Goal: Transaction & Acquisition: Purchase product/service

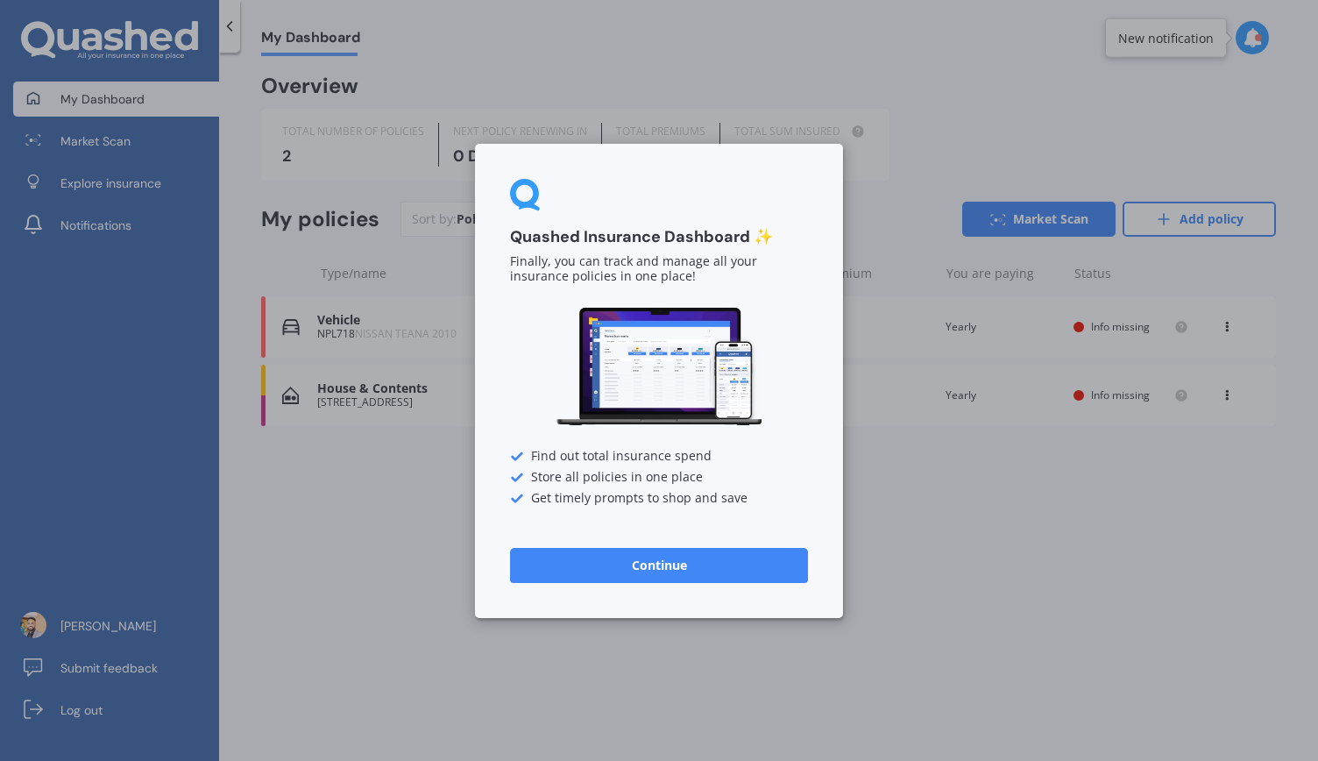
click at [677, 555] on button "Continue" at bounding box center [659, 564] width 298 height 35
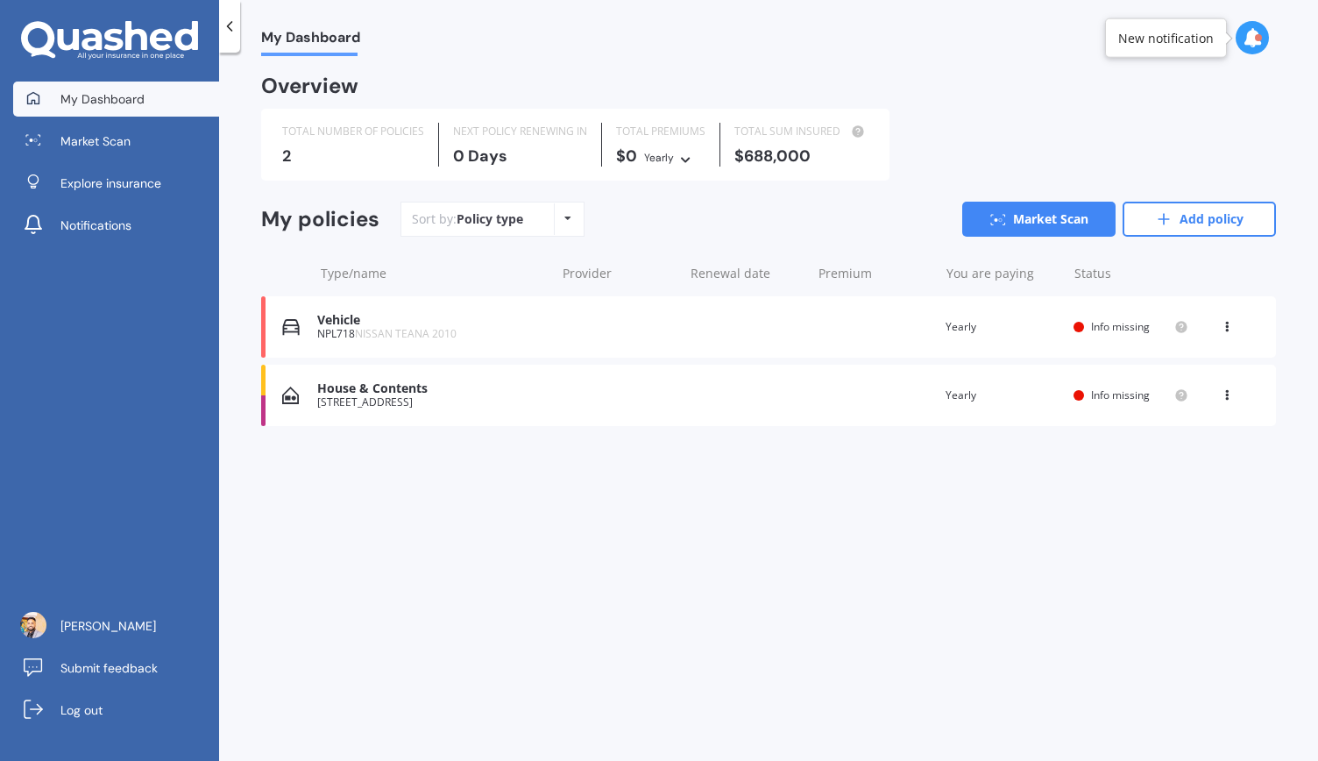
click at [1131, 310] on div "Vehicle NPL718 NISSAN TEANA 2010 Renewal date Premium You are paying Yearly Sta…" at bounding box center [768, 326] width 1015 height 61
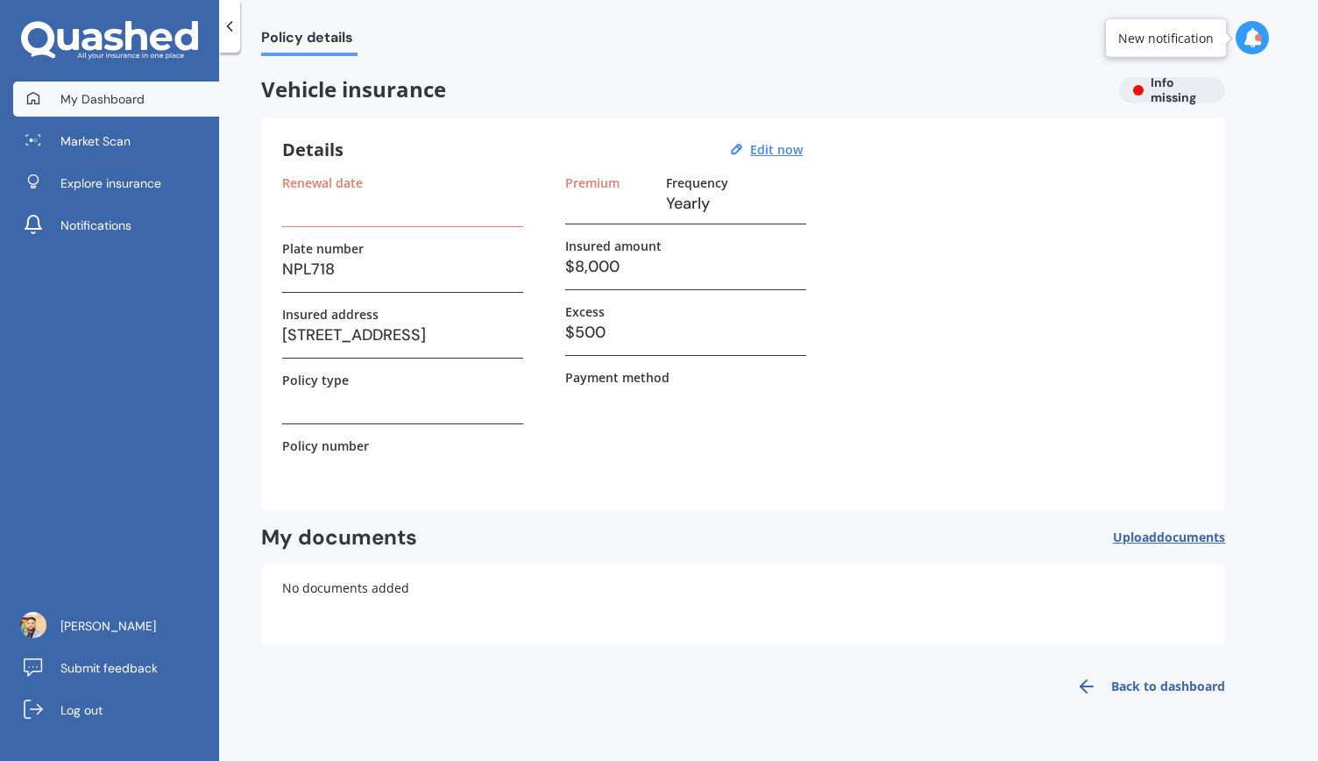
click at [69, 103] on span "My Dashboard" at bounding box center [102, 99] width 84 height 18
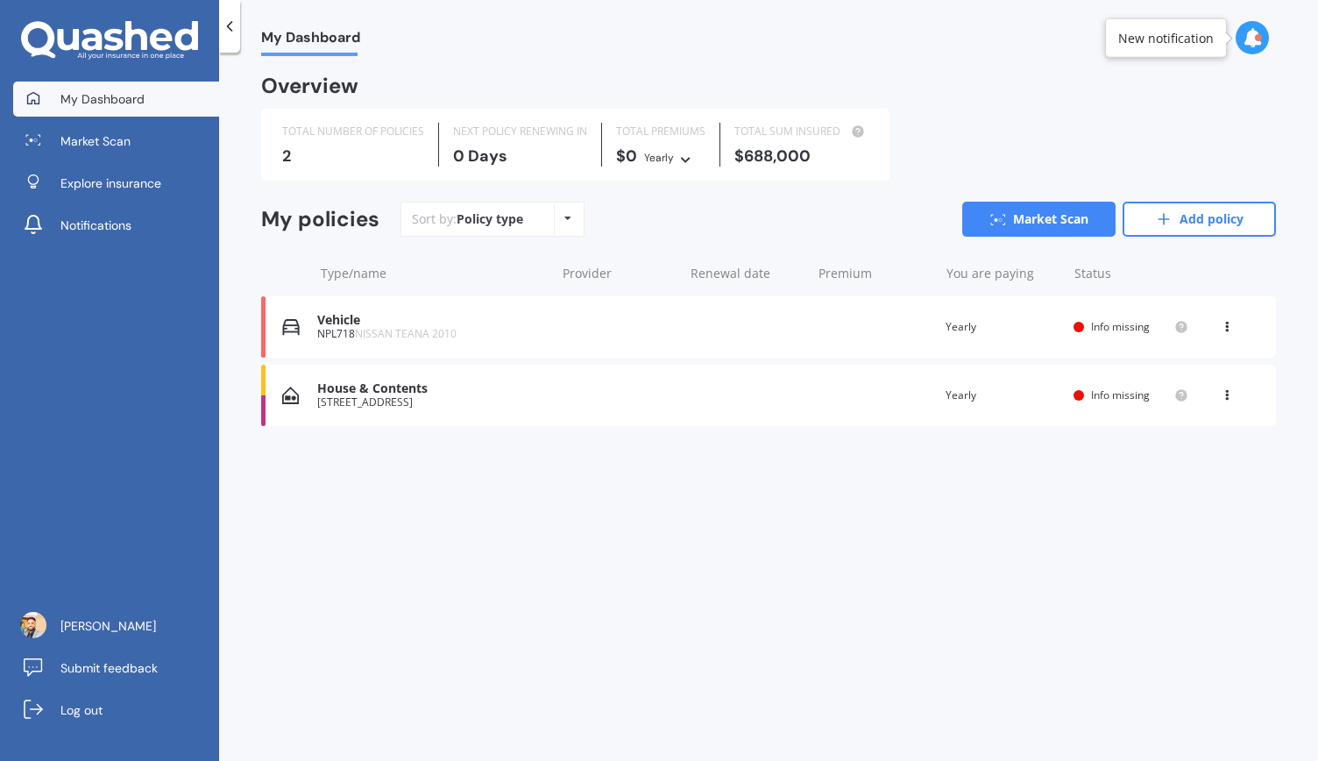
click at [494, 395] on div "House & Contents" at bounding box center [431, 388] width 229 height 15
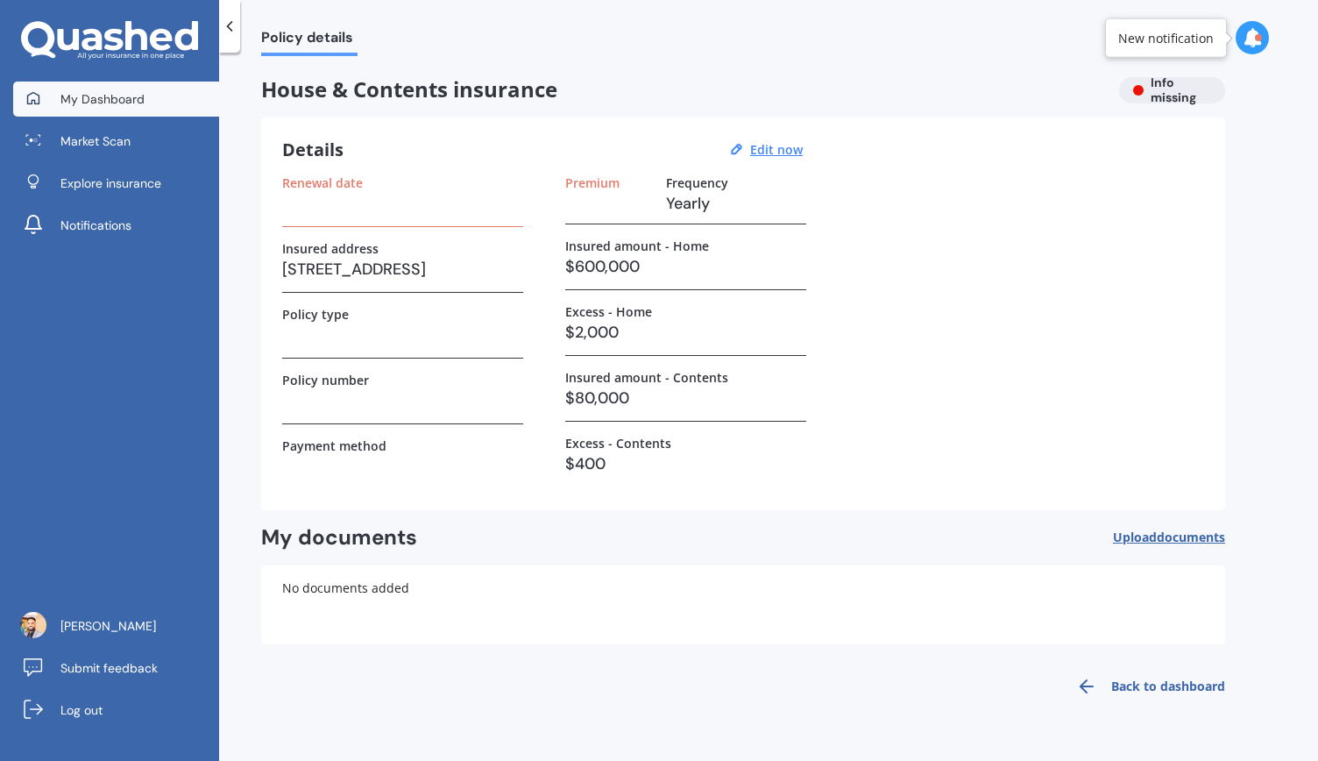
click at [122, 110] on link "My Dashboard" at bounding box center [116, 99] width 206 height 35
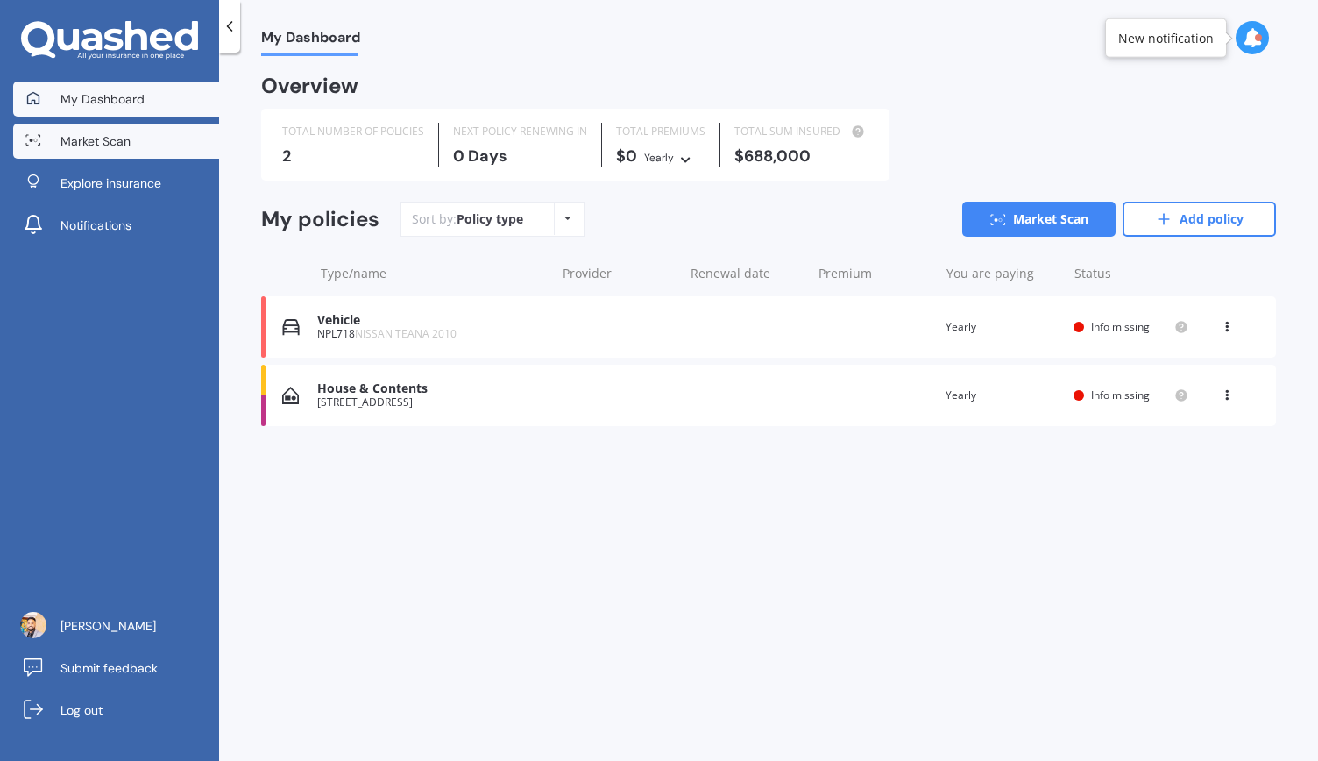
click at [126, 137] on span "Market Scan" at bounding box center [95, 141] width 70 height 18
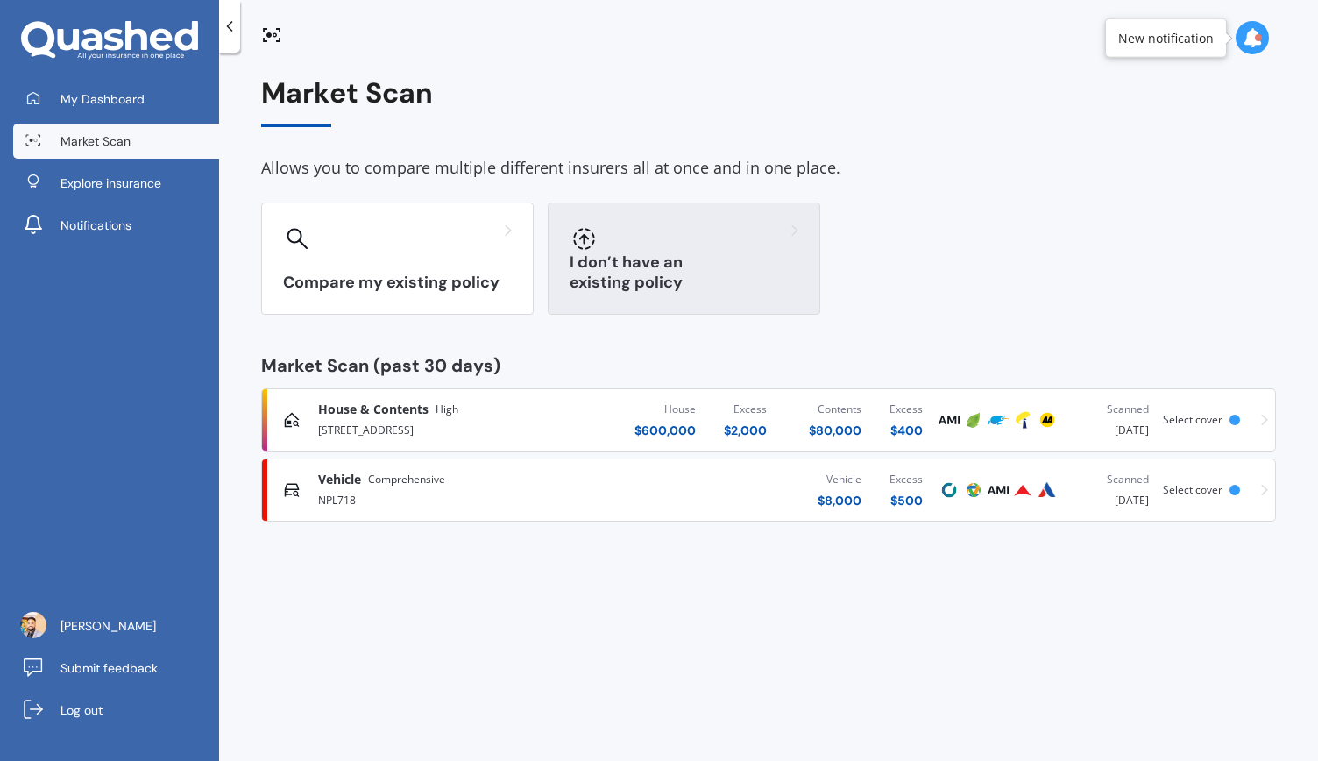
click at [747, 248] on div at bounding box center [684, 238] width 229 height 28
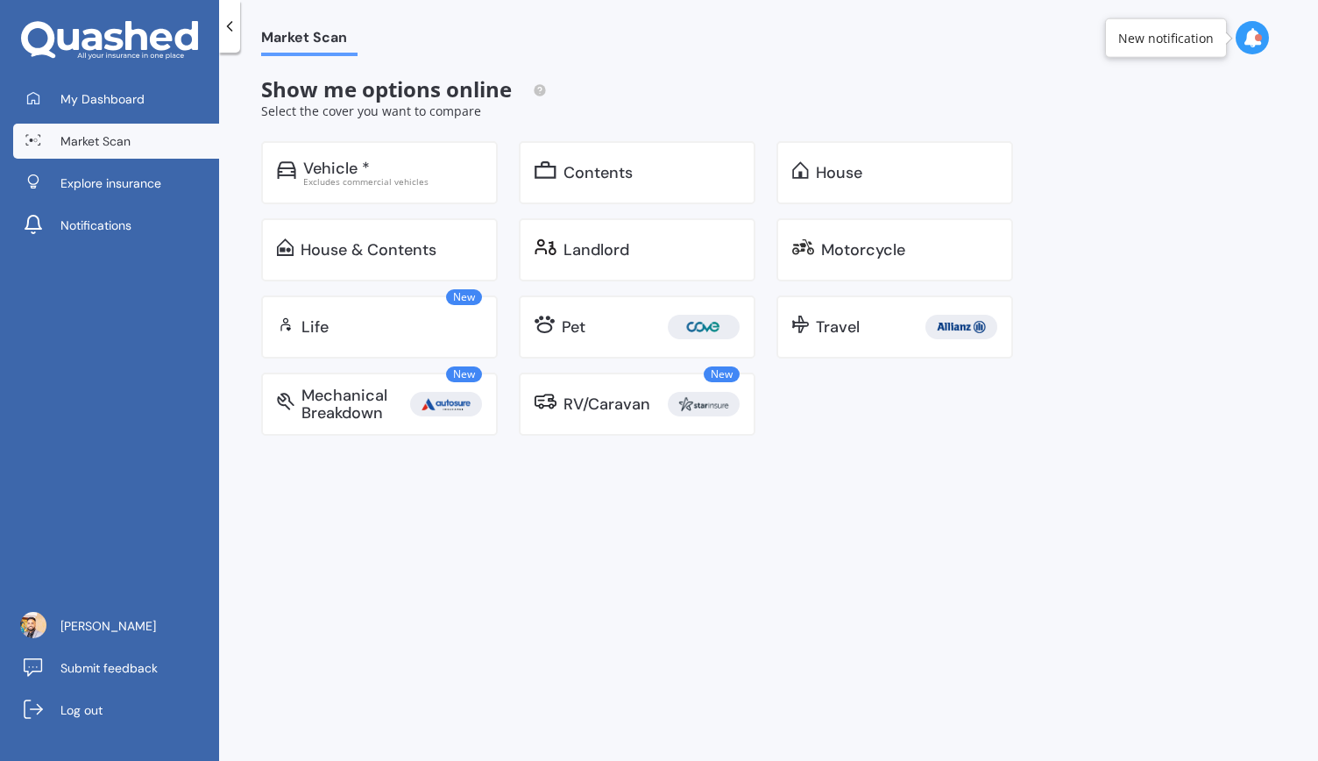
click at [222, 25] on icon at bounding box center [230, 27] width 18 height 18
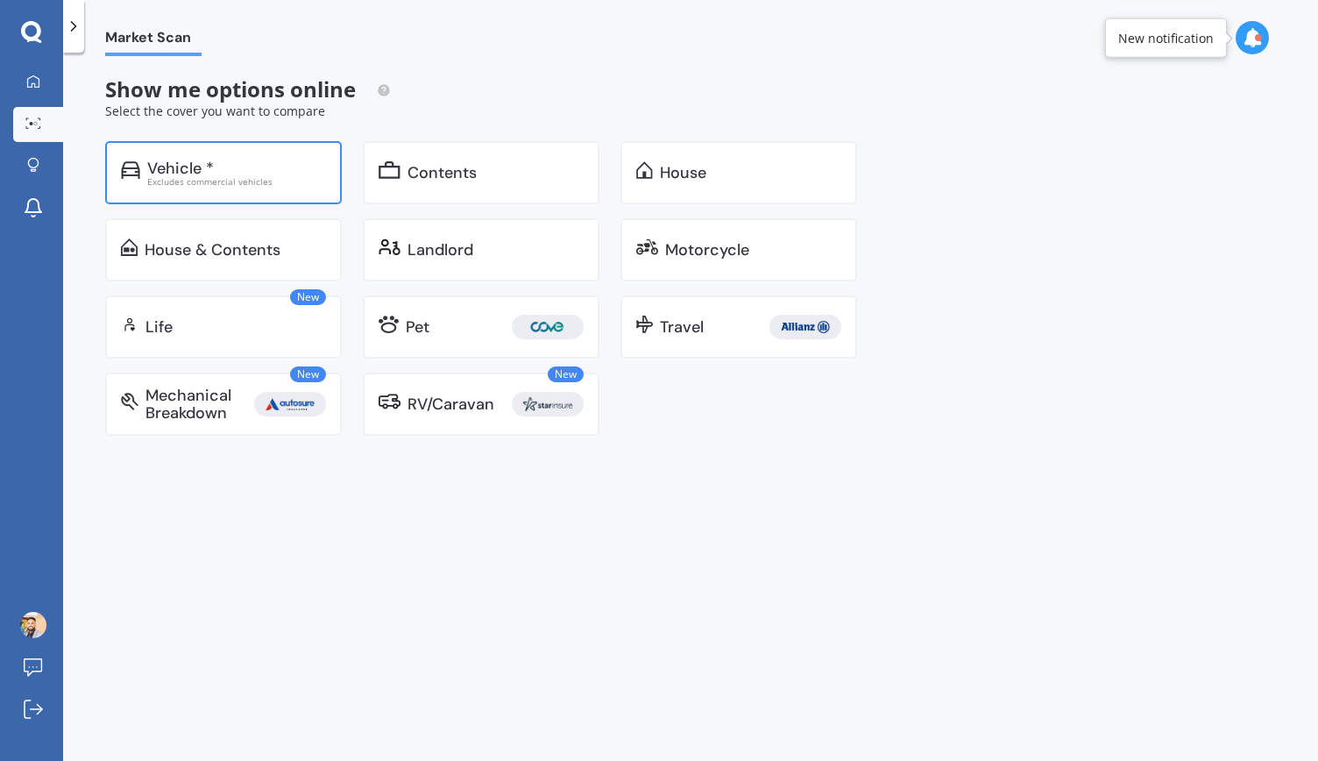
click at [298, 179] on div "Excludes commercial vehicles" at bounding box center [236, 181] width 179 height 9
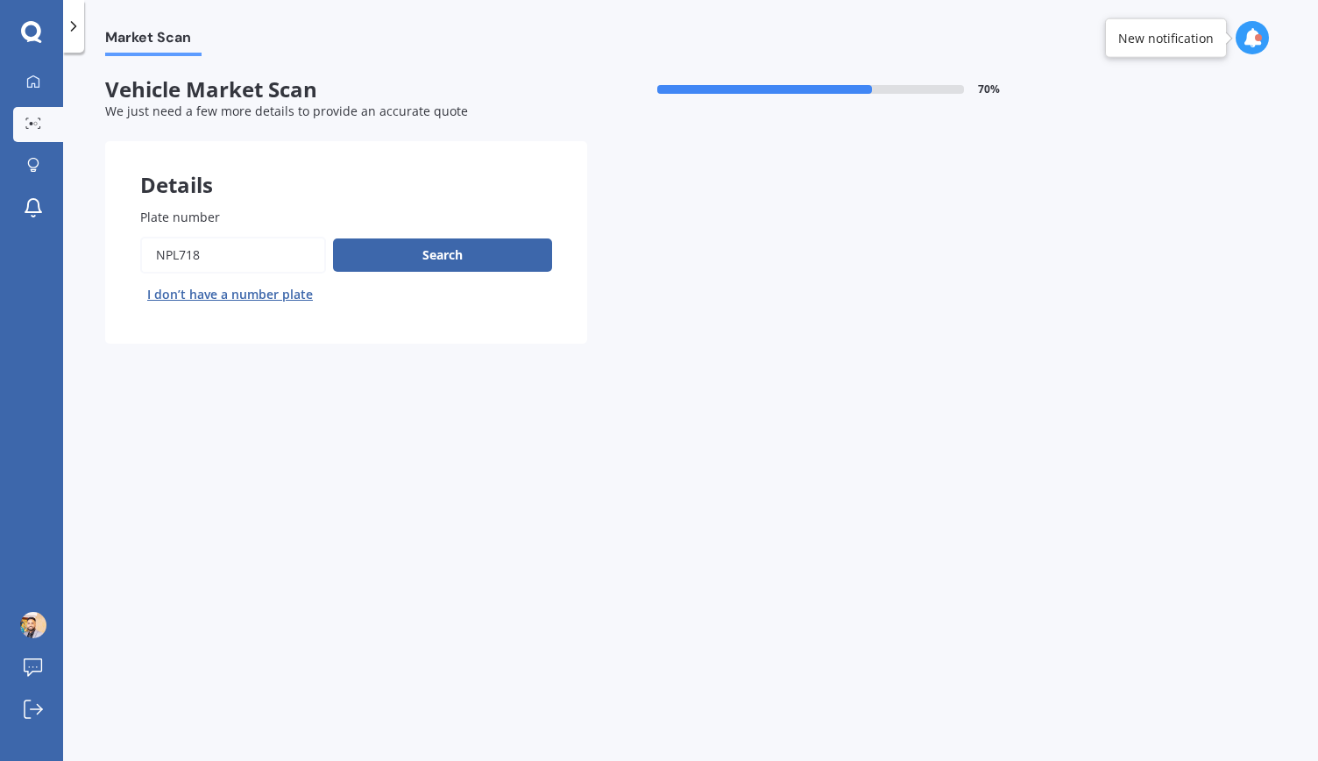
drag, startPoint x: 243, startPoint y: 245, endPoint x: 0, endPoint y: 253, distance: 243.0
click at [0, 253] on div "My Dashboard Market Scan Explore insurance Notifications [PERSON_NAME] Submit f…" at bounding box center [659, 380] width 1318 height 761
type input "qmu117"
click at [0, 0] on button "Next" at bounding box center [0, 0] width 0 height 0
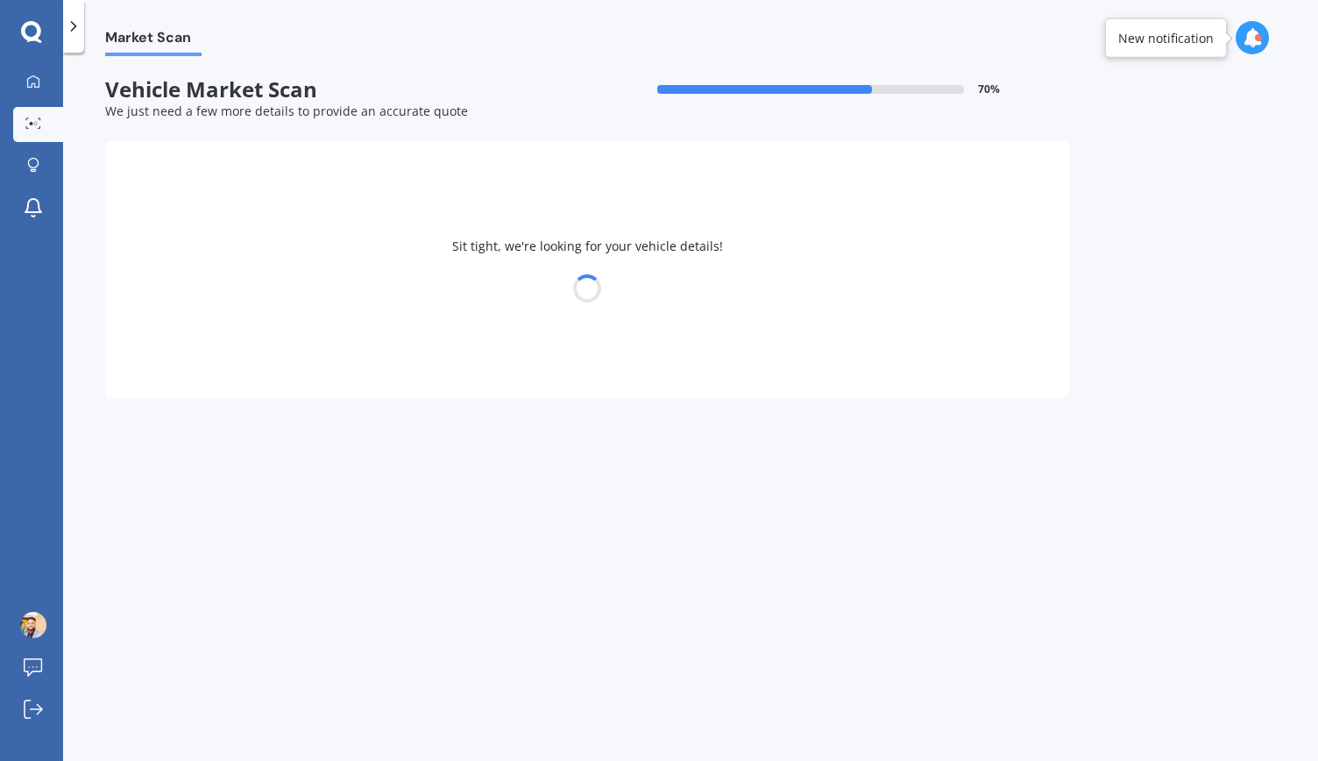
select select "TOYOTA"
select select "AQUA"
select select "26"
select select "05"
select select "1993"
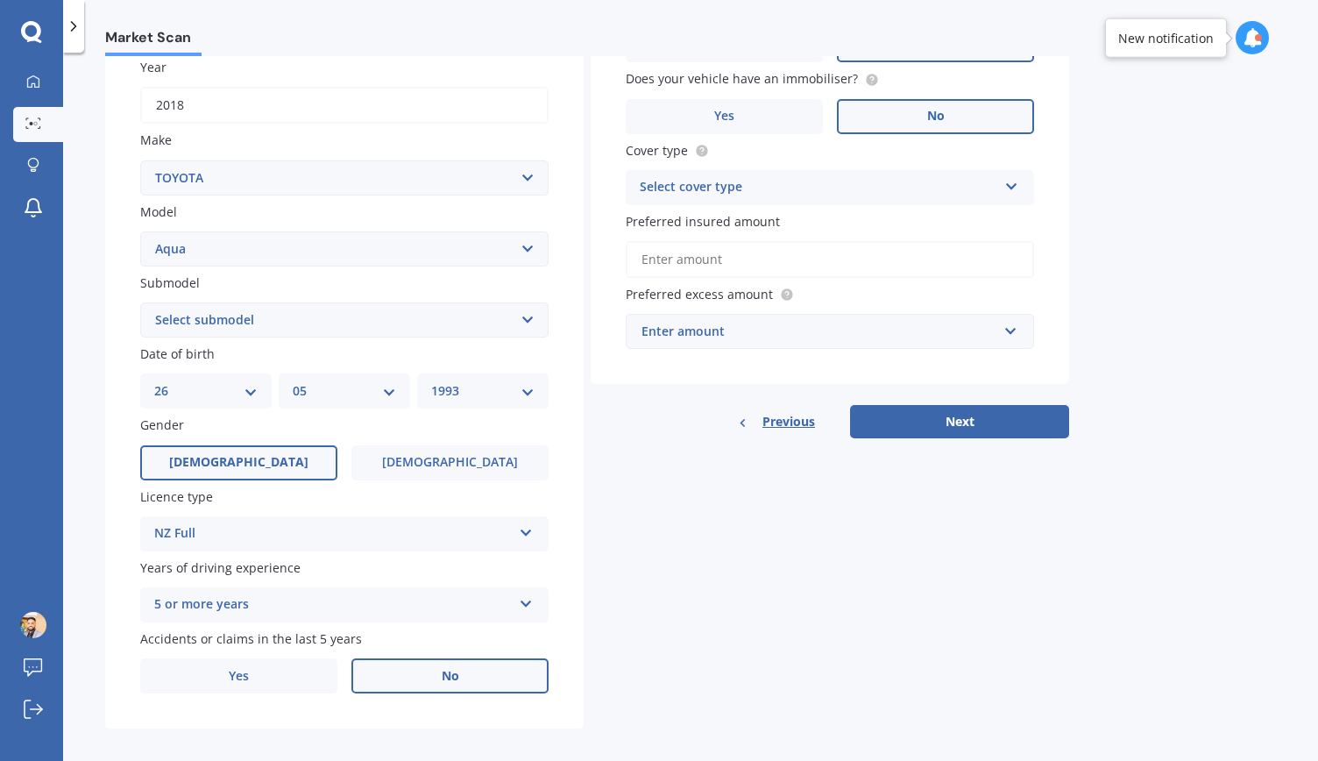
scroll to position [273, 0]
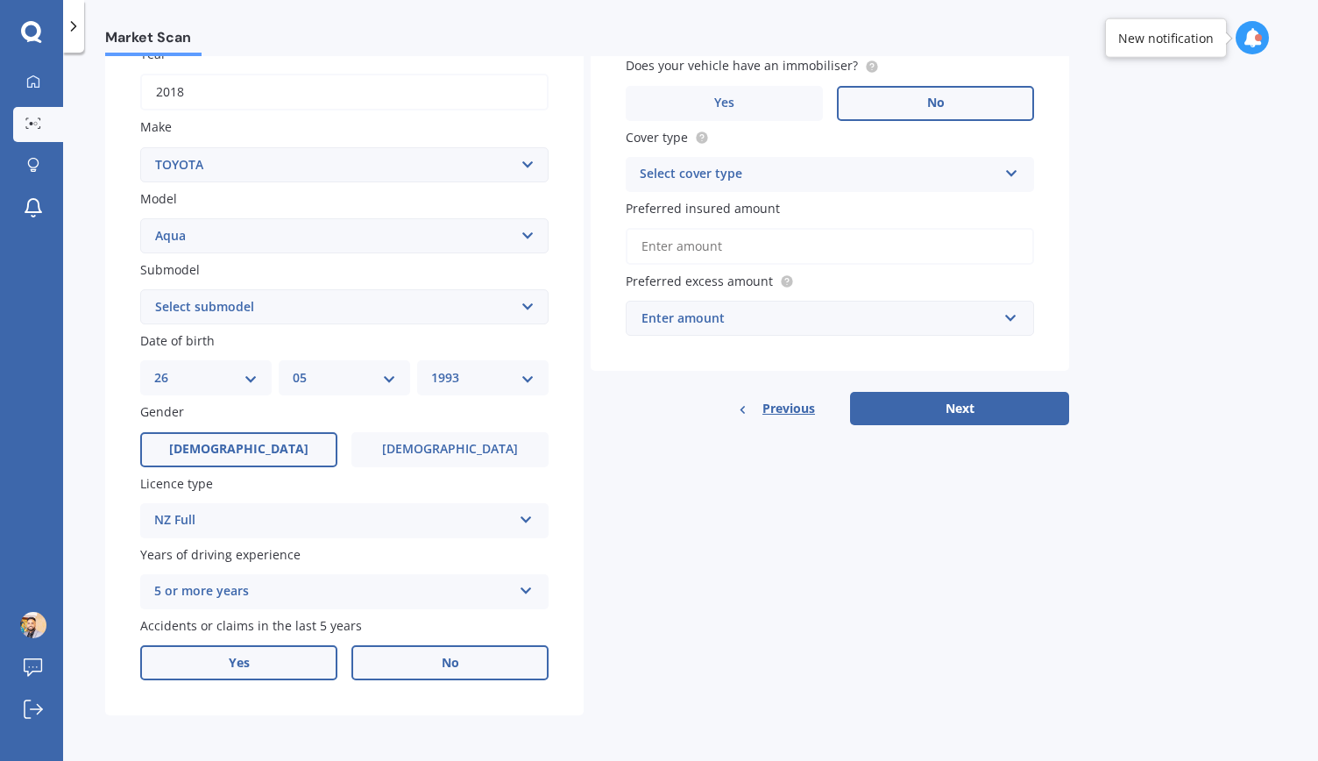
click at [284, 663] on label "Yes" at bounding box center [238, 662] width 197 height 35
click at [0, 0] on input "Yes" at bounding box center [0, 0] width 0 height 0
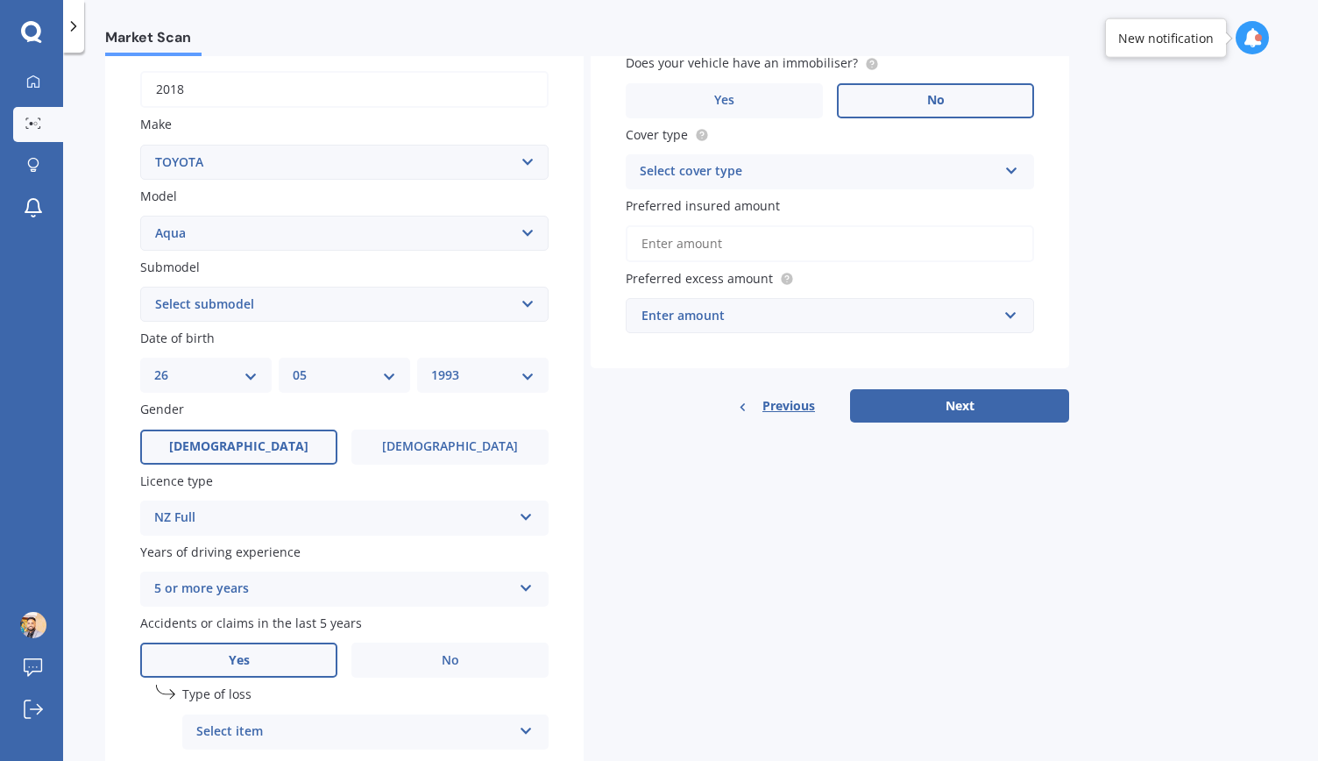
scroll to position [464, 0]
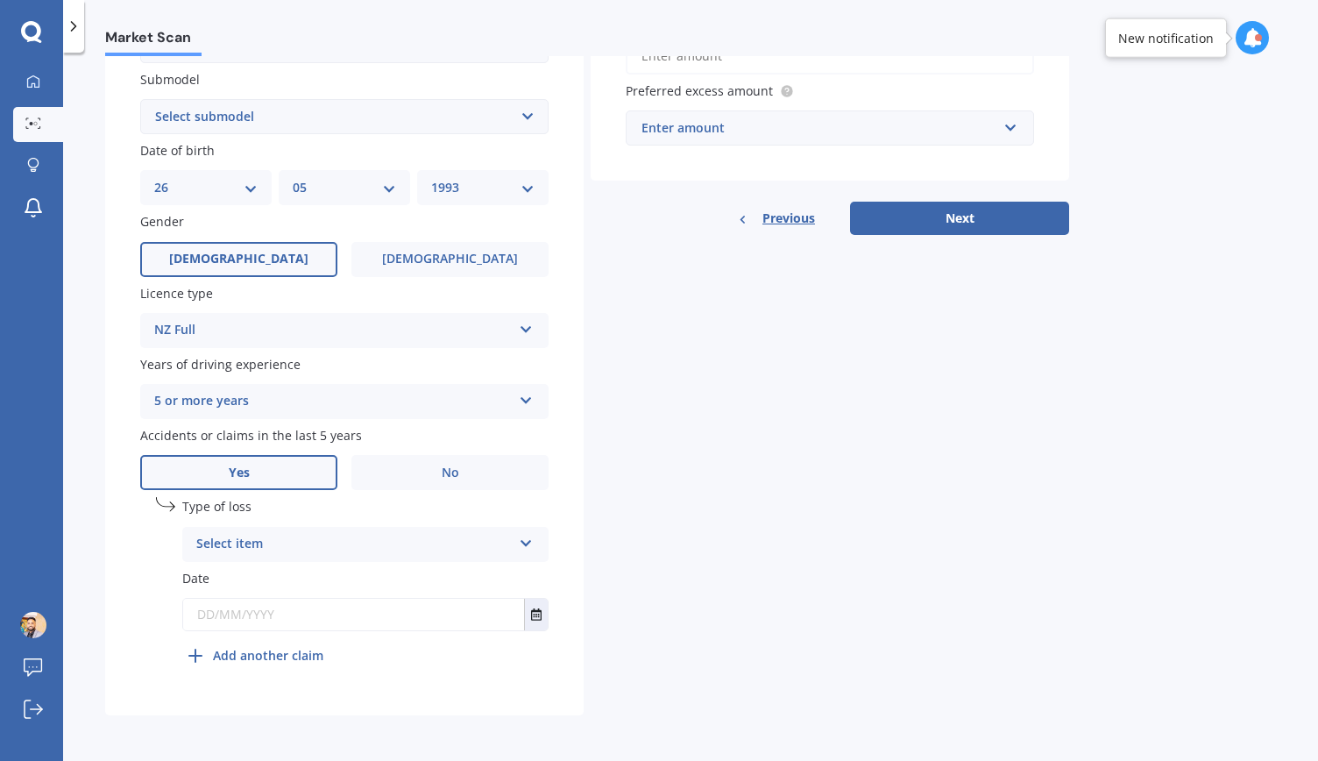
click at [487, 544] on div "Select item" at bounding box center [354, 544] width 316 height 21
click at [443, 577] on div "At fault accident" at bounding box center [365, 579] width 365 height 32
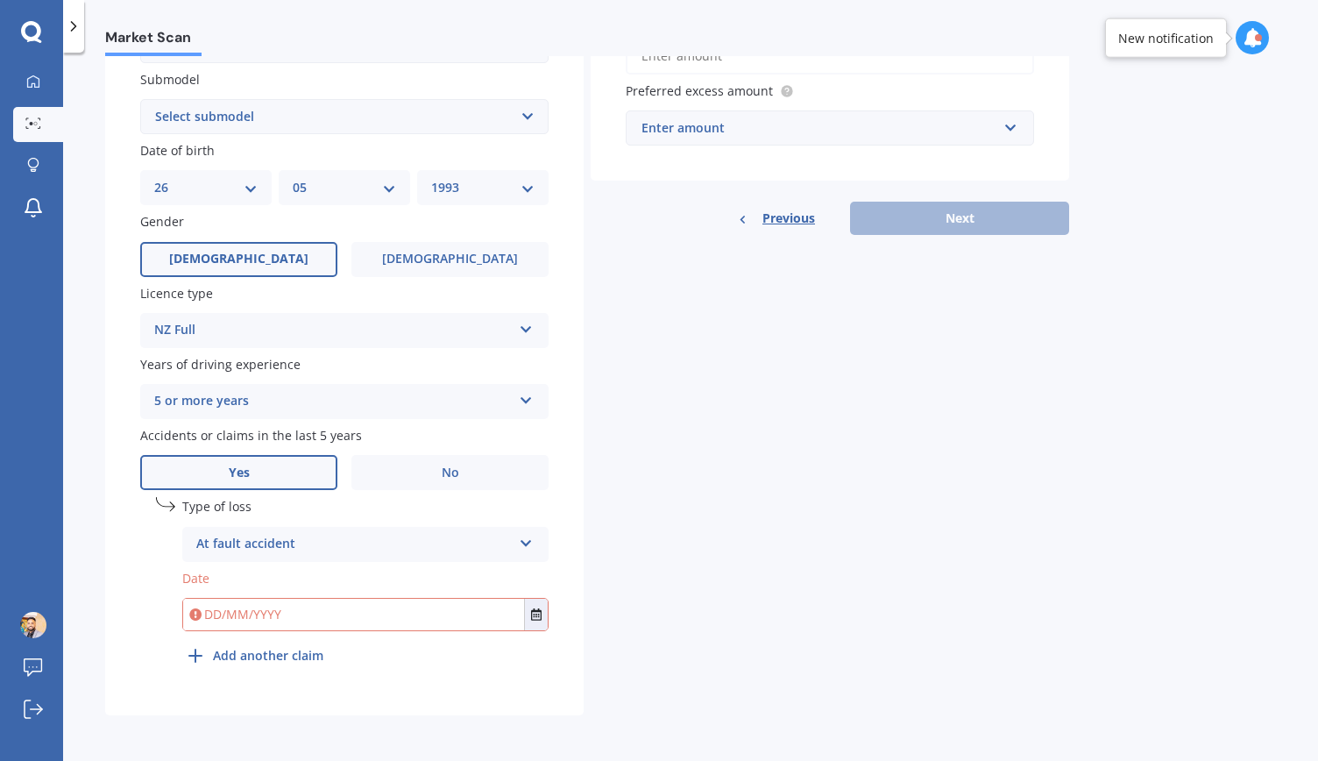
drag, startPoint x: 538, startPoint y: 611, endPoint x: 493, endPoint y: 544, distance: 80.2
click at [493, 544] on div "At fault accident" at bounding box center [354, 544] width 316 height 21
click at [533, 617] on icon "Select date" at bounding box center [536, 614] width 11 height 12
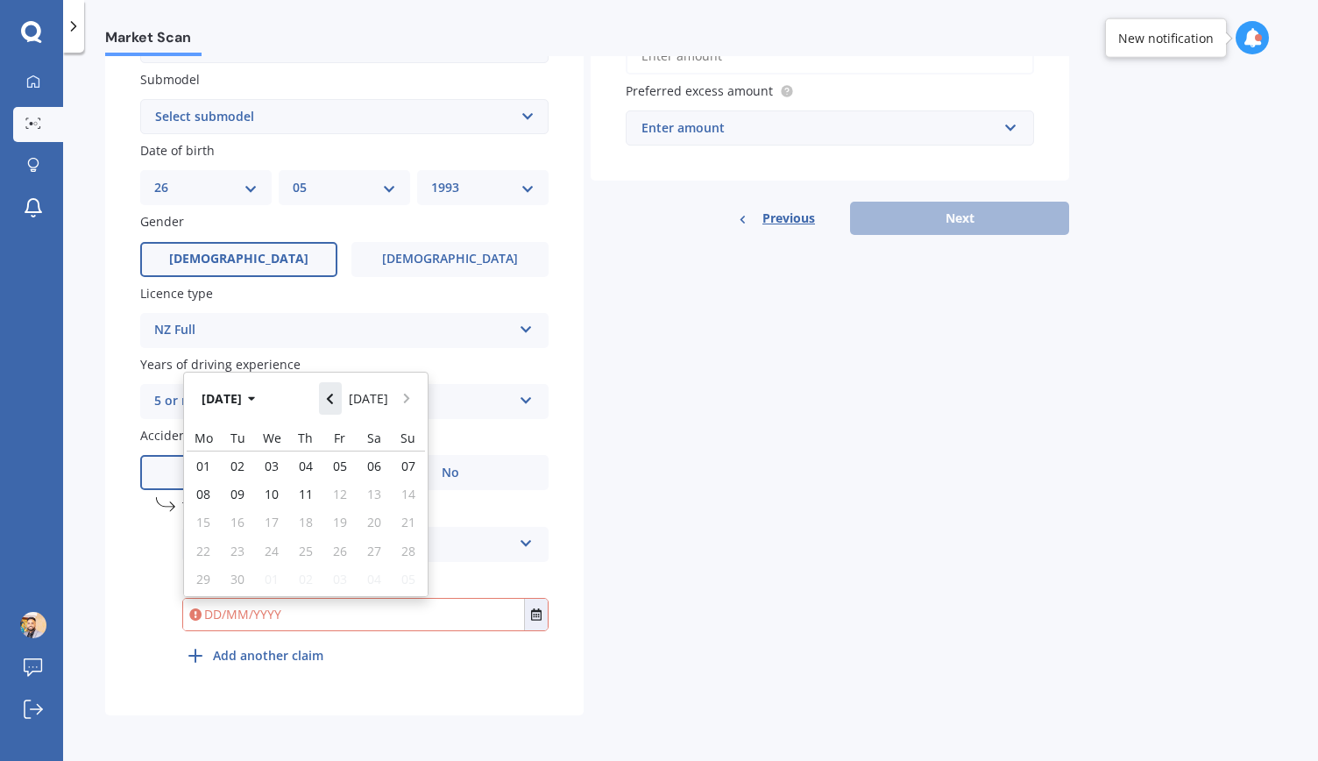
click at [342, 404] on button "Navigate back" at bounding box center [330, 398] width 23 height 32
click at [642, 580] on div "Details Plate number Search I don’t have a number plate Year [DATE] Make Select…" at bounding box center [587, 197] width 964 height 1035
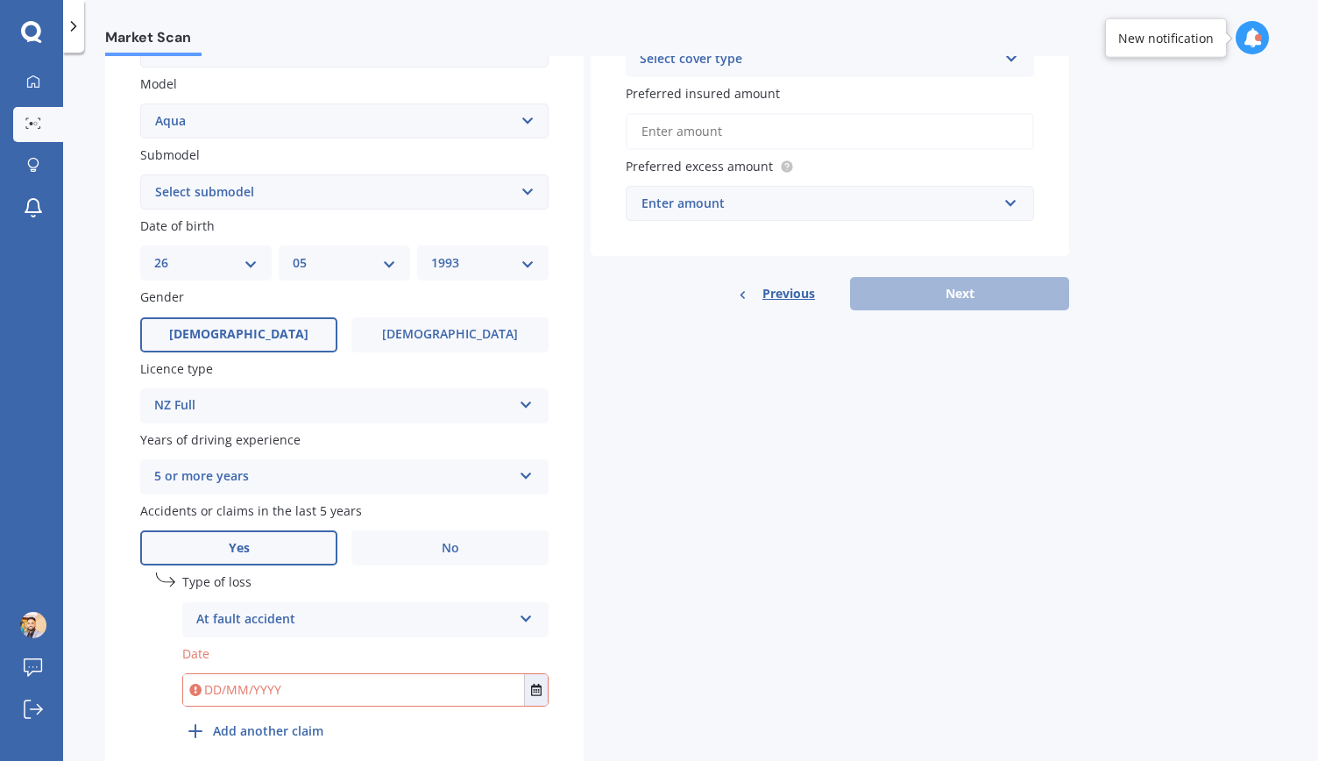
scroll to position [388, 0]
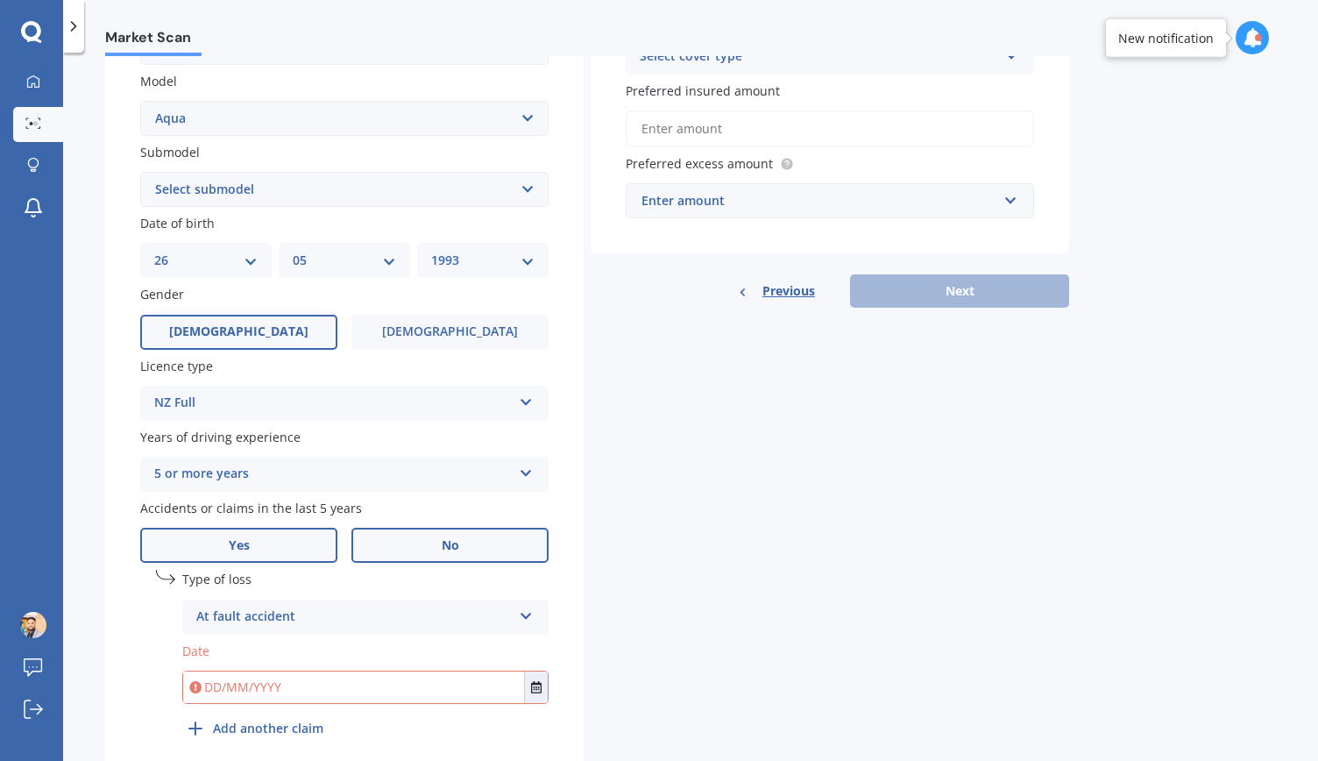
click at [529, 549] on label "No" at bounding box center [449, 545] width 197 height 35
click at [0, 0] on input "No" at bounding box center [0, 0] width 0 height 0
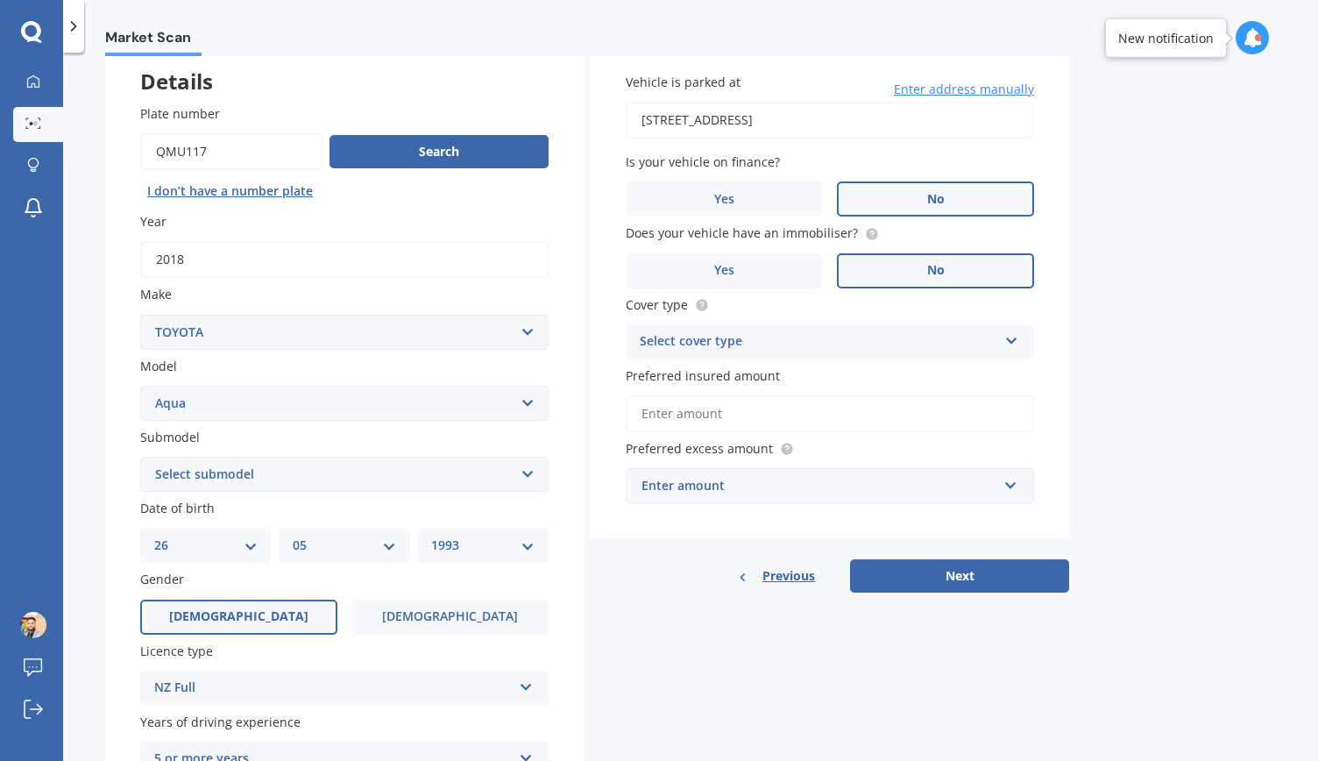
scroll to position [72, 0]
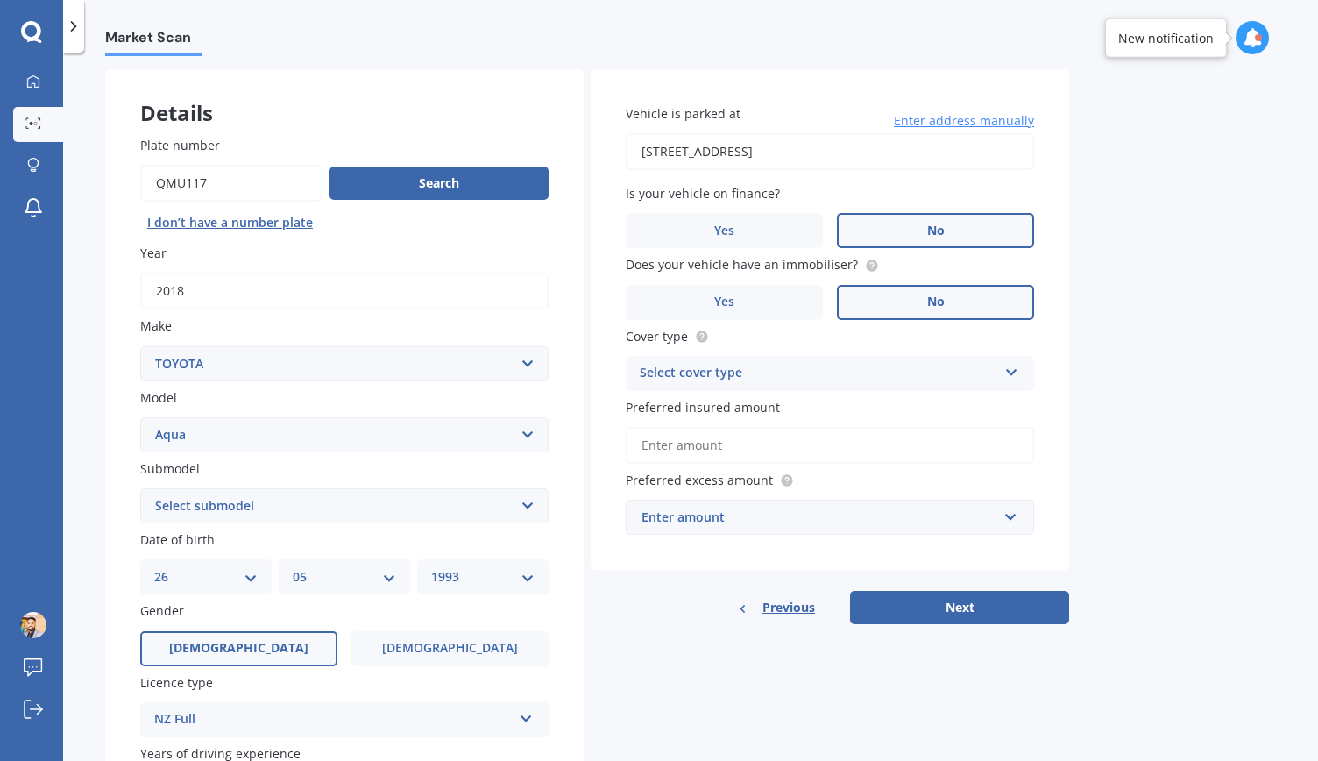
click at [916, 374] on div "Select cover type" at bounding box center [819, 373] width 358 height 21
click at [850, 410] on div "Comprehensive" at bounding box center [830, 408] width 407 height 32
click at [939, 452] on input "Preferred insured amount" at bounding box center [830, 445] width 408 height 37
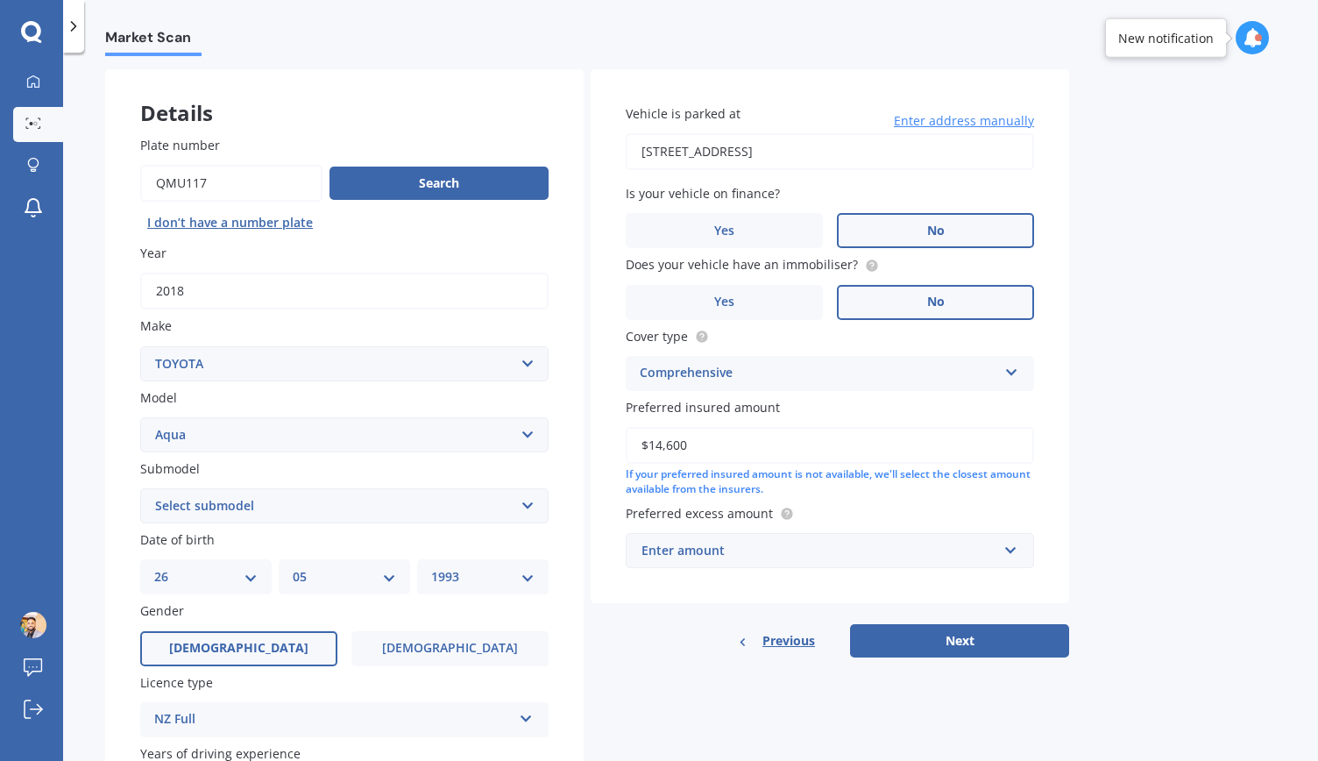
type input "$14,600"
click at [957, 551] on div "Enter amount" at bounding box center [820, 550] width 356 height 19
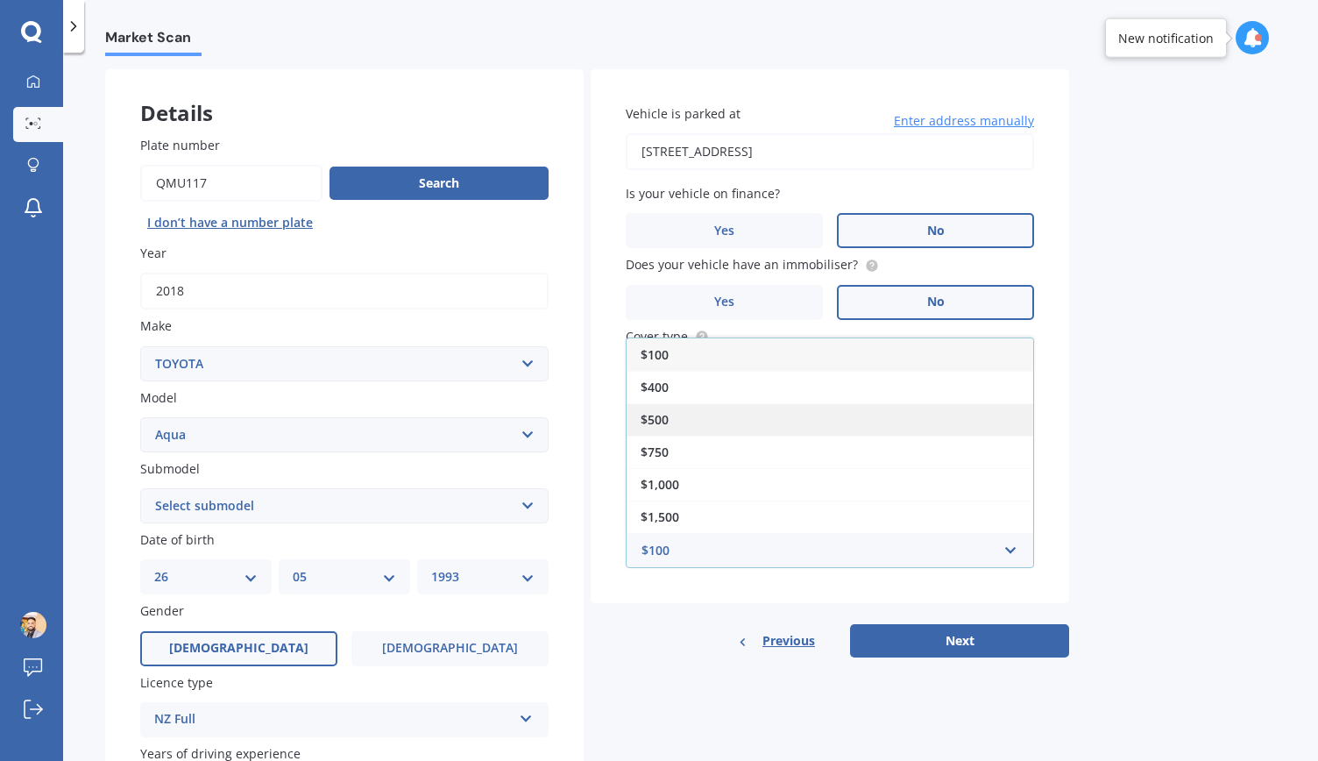
click at [843, 411] on div "$500" at bounding box center [830, 419] width 407 height 32
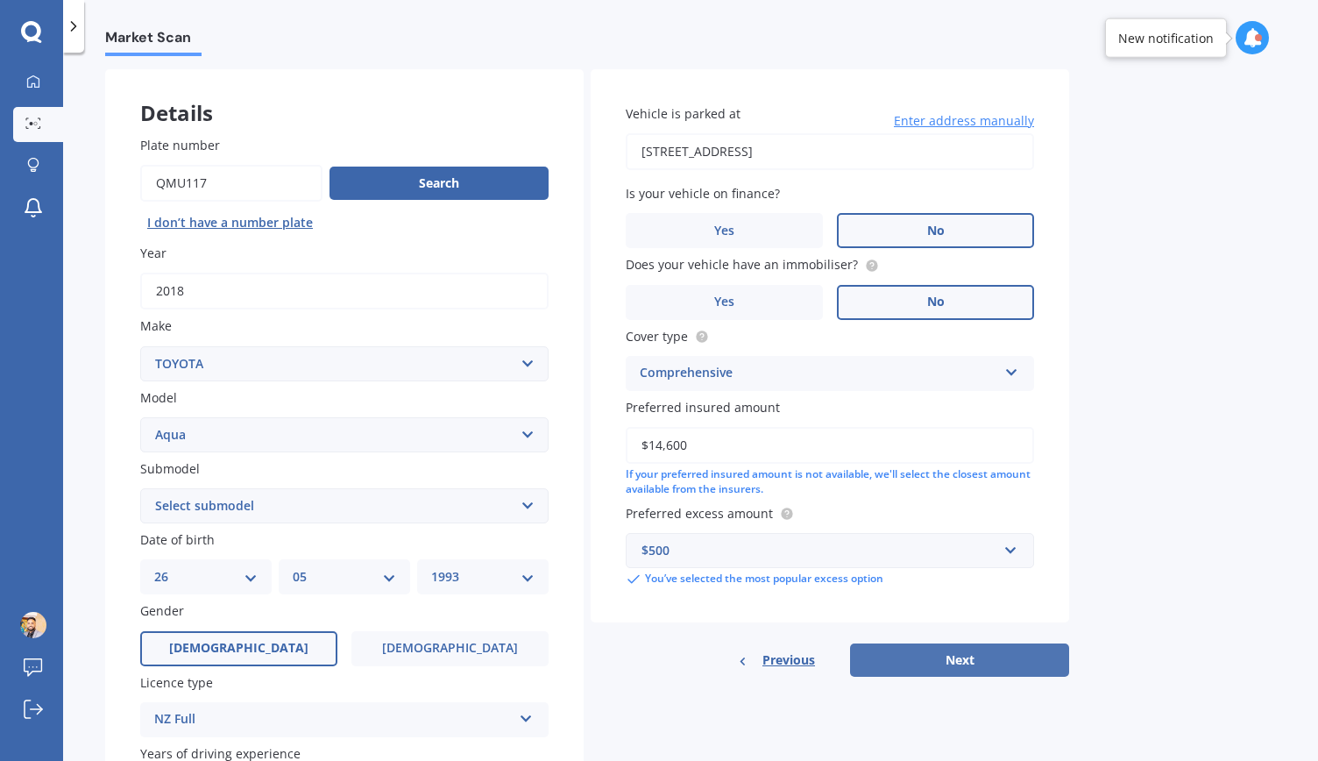
click at [962, 653] on button "Next" at bounding box center [959, 659] width 219 height 33
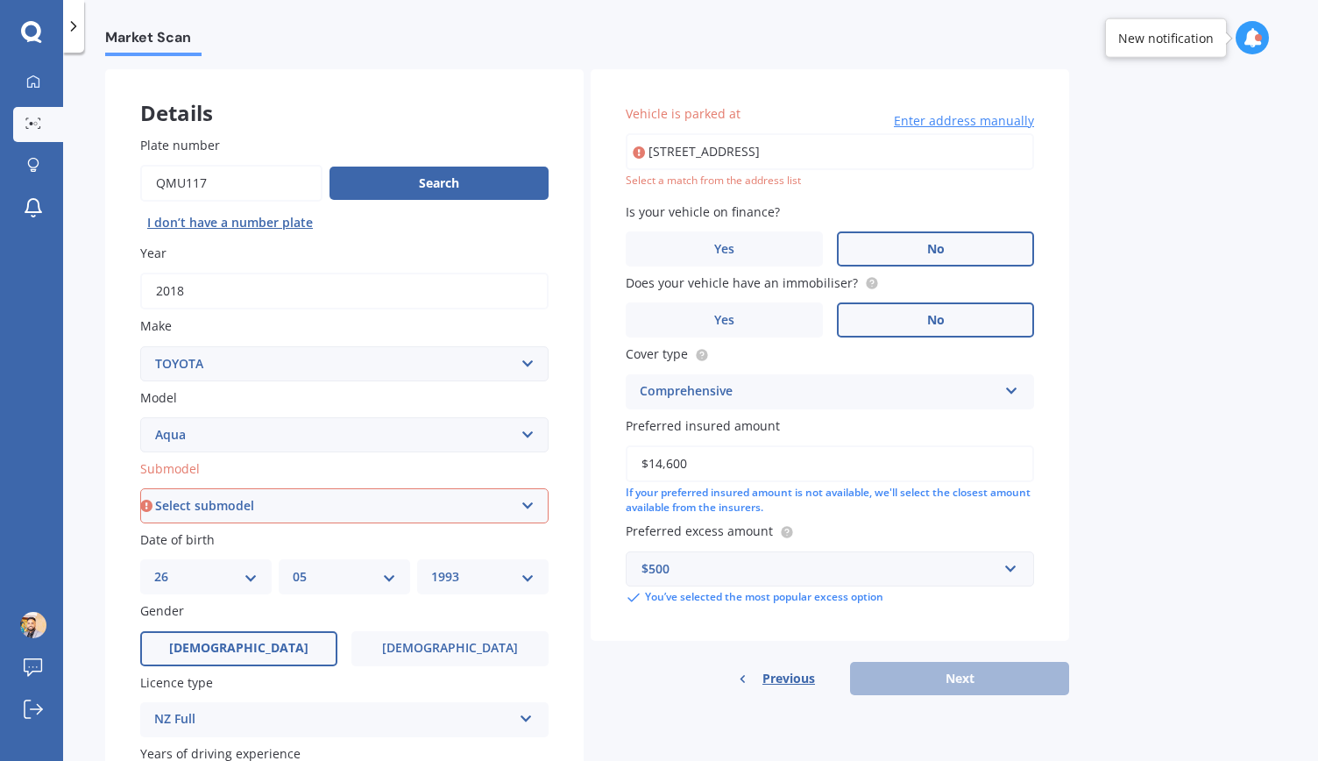
click at [863, 155] on input "[STREET_ADDRESS]" at bounding box center [830, 151] width 408 height 37
type input "[STREET_ADDRESS]"
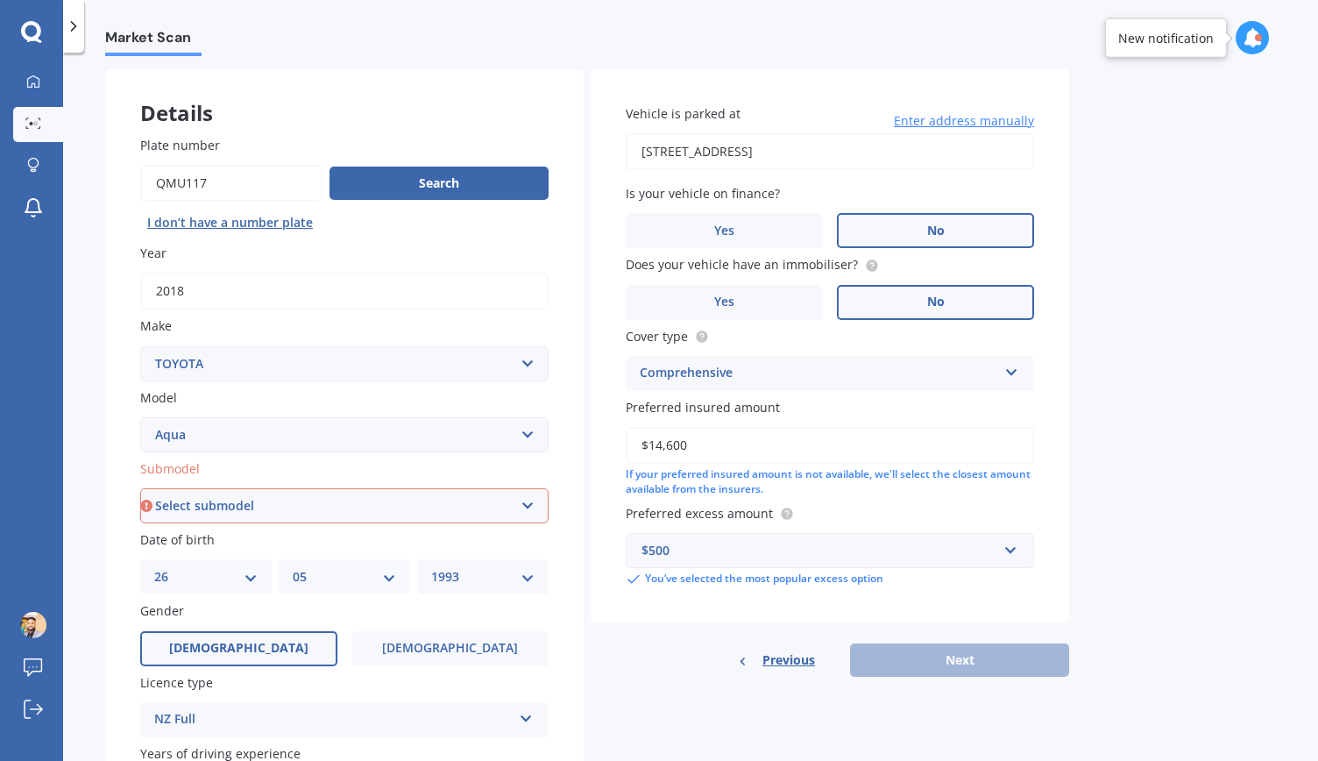
click at [938, 669] on div "Previous Next" at bounding box center [830, 659] width 479 height 33
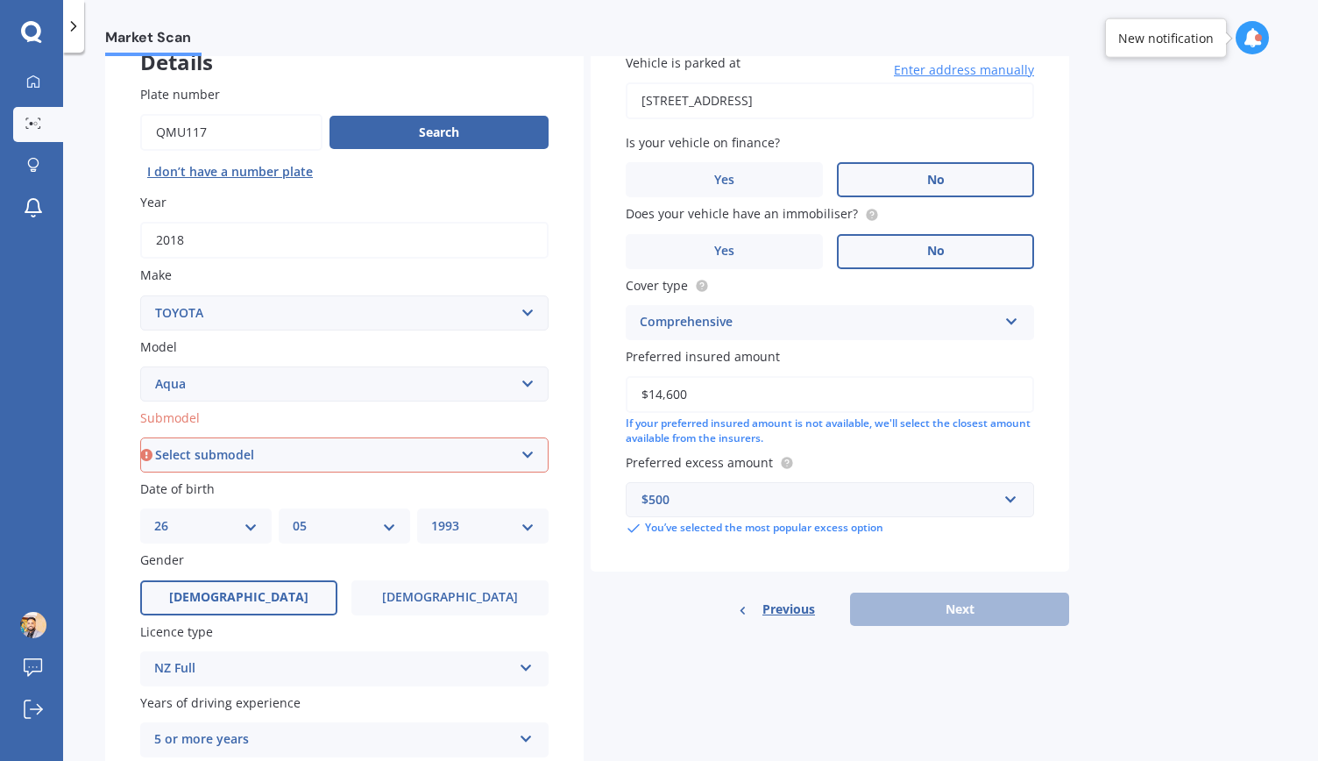
click at [445, 460] on select "Select submodel (All Other) Hatchback Hybrid" at bounding box center [344, 454] width 408 height 35
click at [140, 438] on select "Select submodel (All Other) Hatchback Hybrid" at bounding box center [344, 454] width 408 height 35
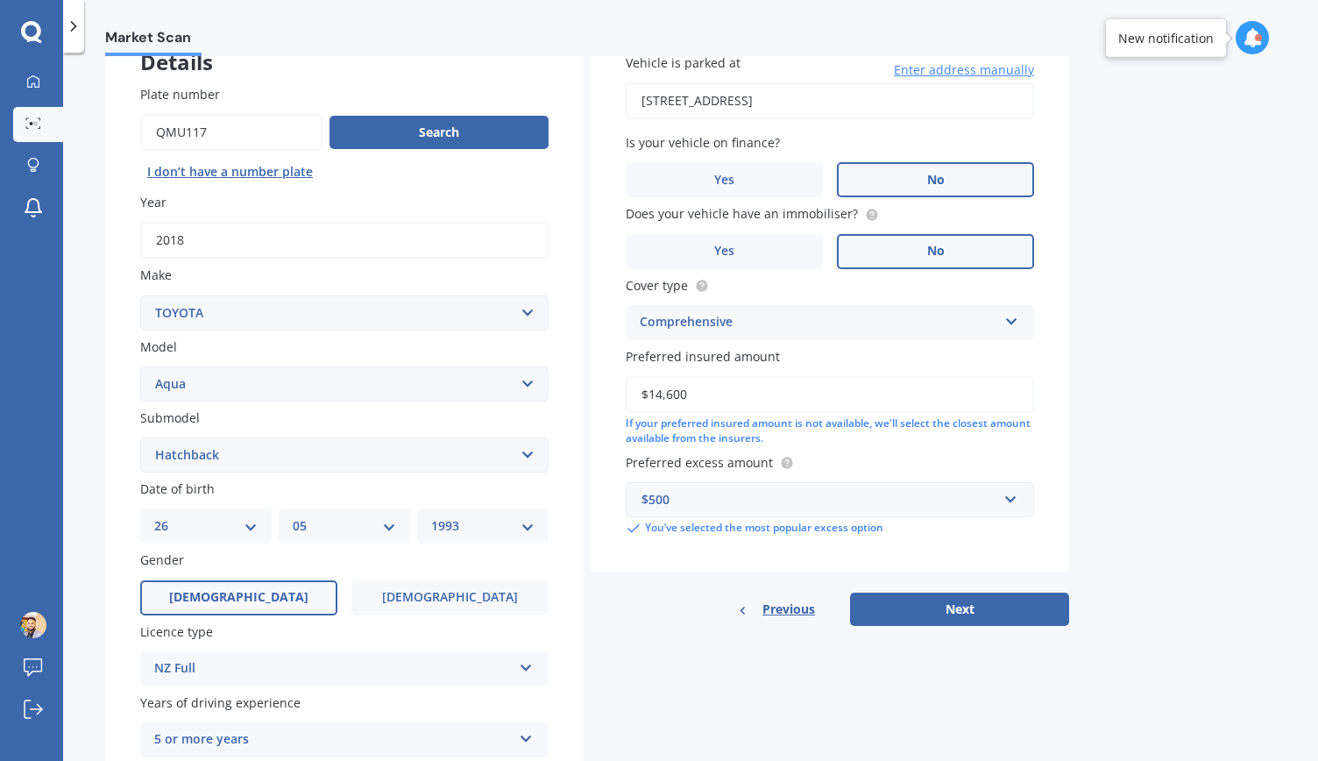
click at [518, 462] on select "Select submodel (All Other) Hatchback Hybrid" at bounding box center [344, 454] width 408 height 35
select select "HYBRID"
click at [140, 438] on select "Select submodel (All Other) Hatchback Hybrid" at bounding box center [344, 454] width 408 height 35
drag, startPoint x: 931, startPoint y: 614, endPoint x: 877, endPoint y: 588, distance: 60.0
click at [877, 588] on div "Vehicle is parked at [STREET_ADDRESS] Enter address manually Is your vehicle on…" at bounding box center [830, 321] width 479 height 607
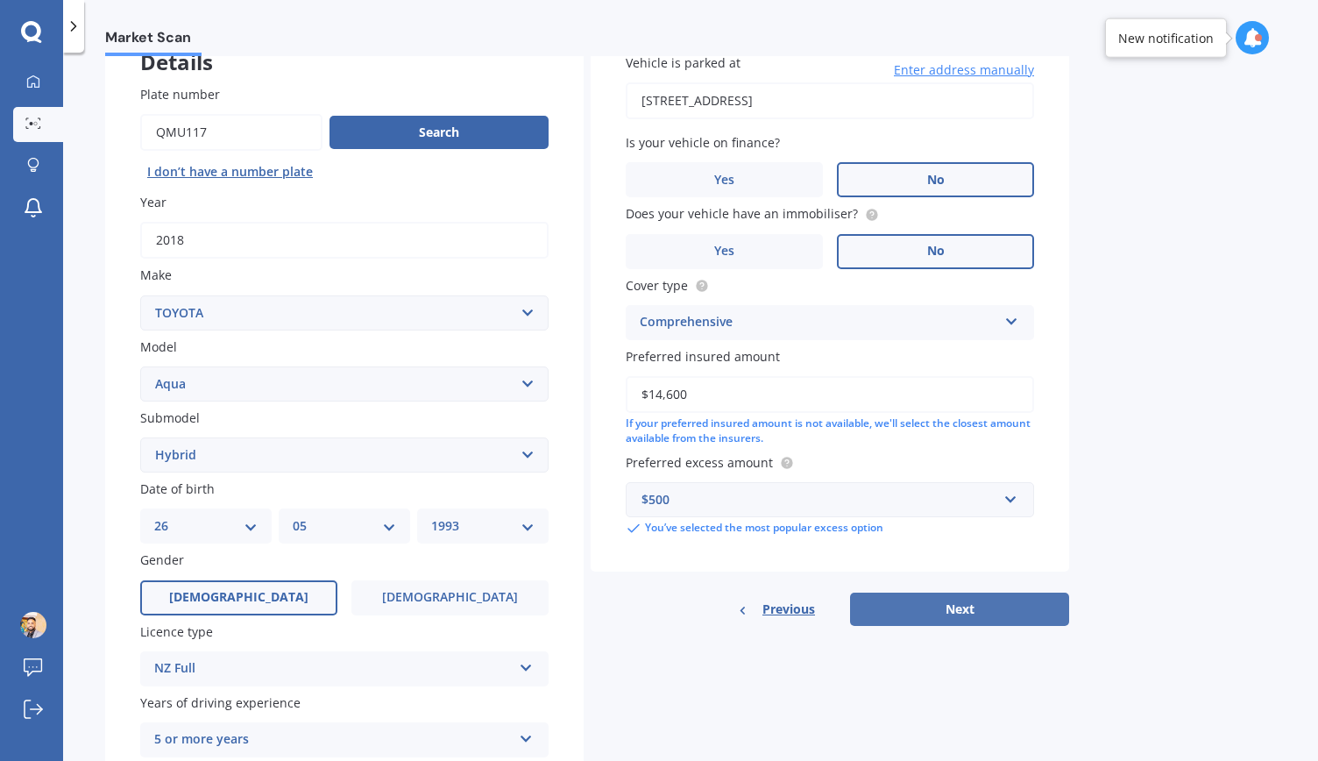
click at [890, 599] on button "Next" at bounding box center [959, 609] width 219 height 33
select select "26"
select select "05"
select select "1993"
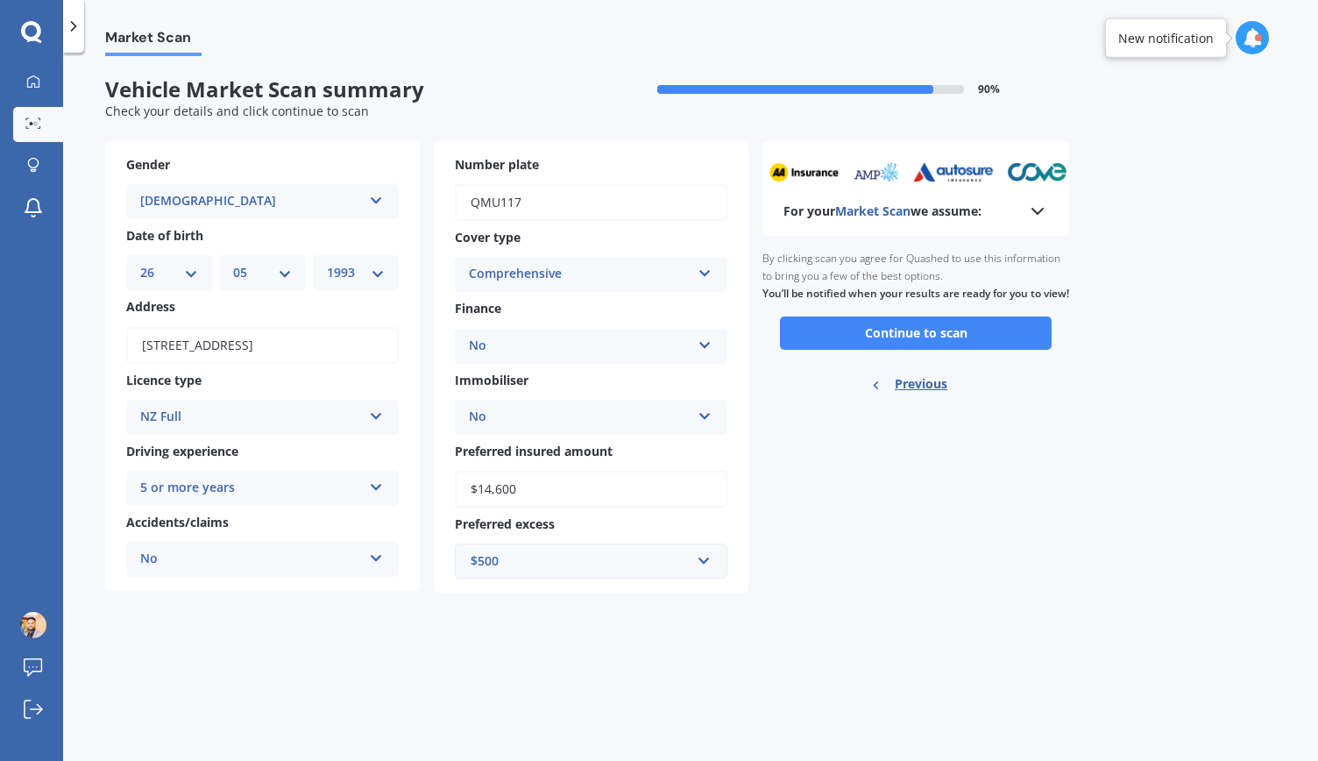
scroll to position [0, 0]
click at [949, 350] on button "Continue to scan" at bounding box center [916, 332] width 272 height 33
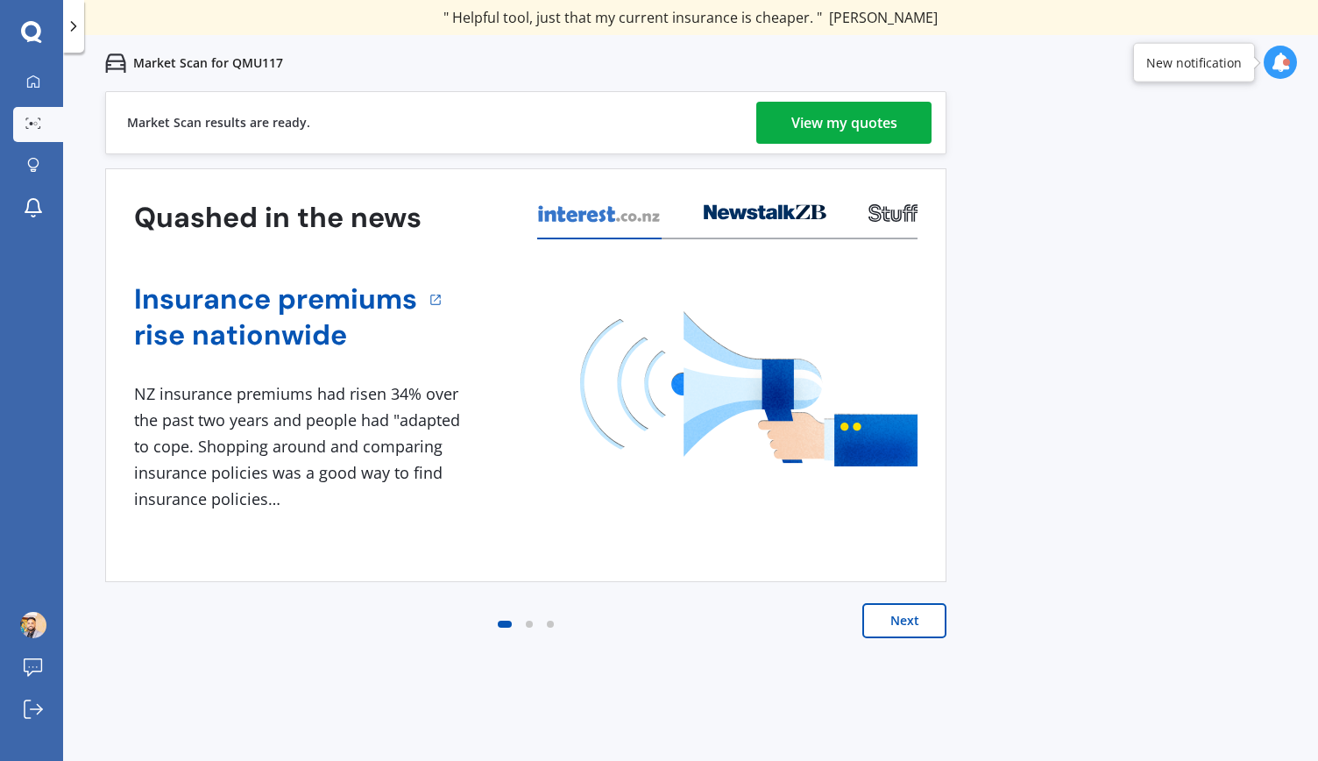
click at [835, 117] on div "View my quotes" at bounding box center [845, 123] width 106 height 42
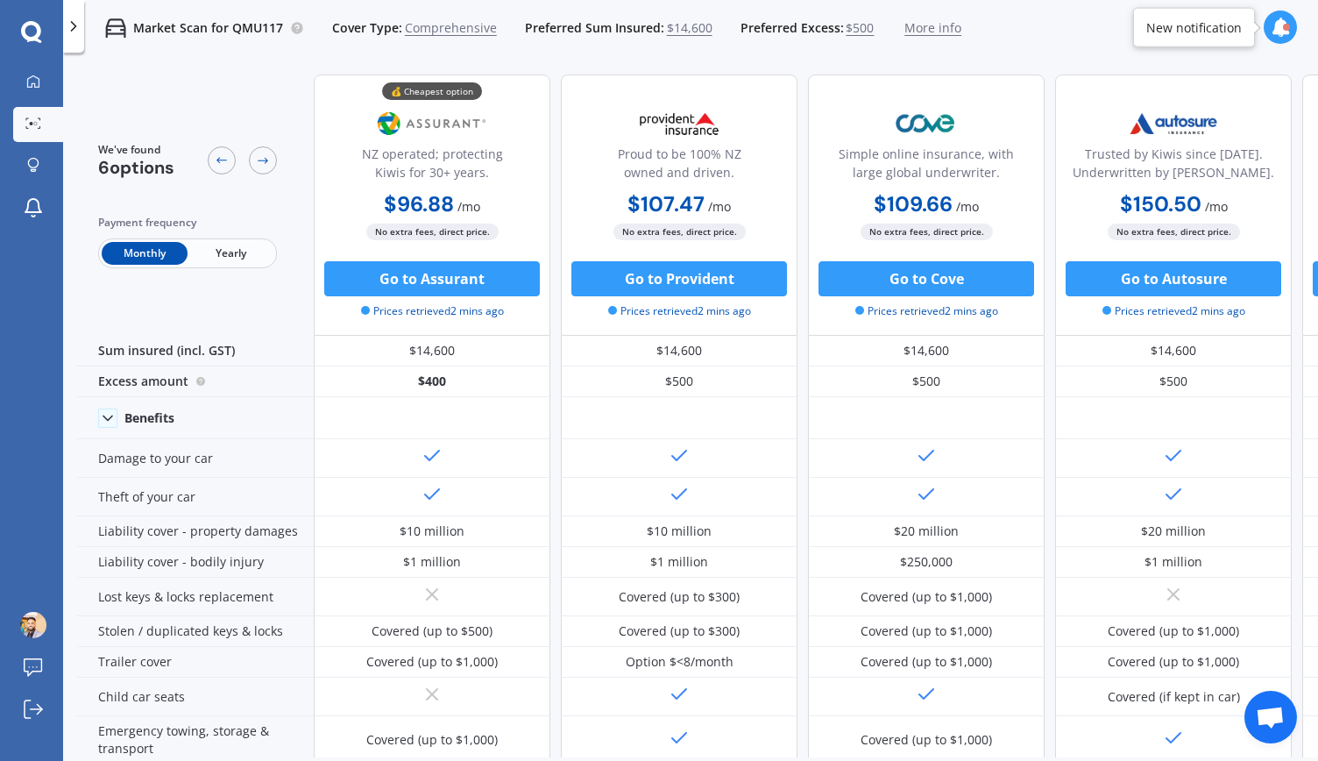
click at [75, 30] on icon at bounding box center [74, 27] width 18 height 18
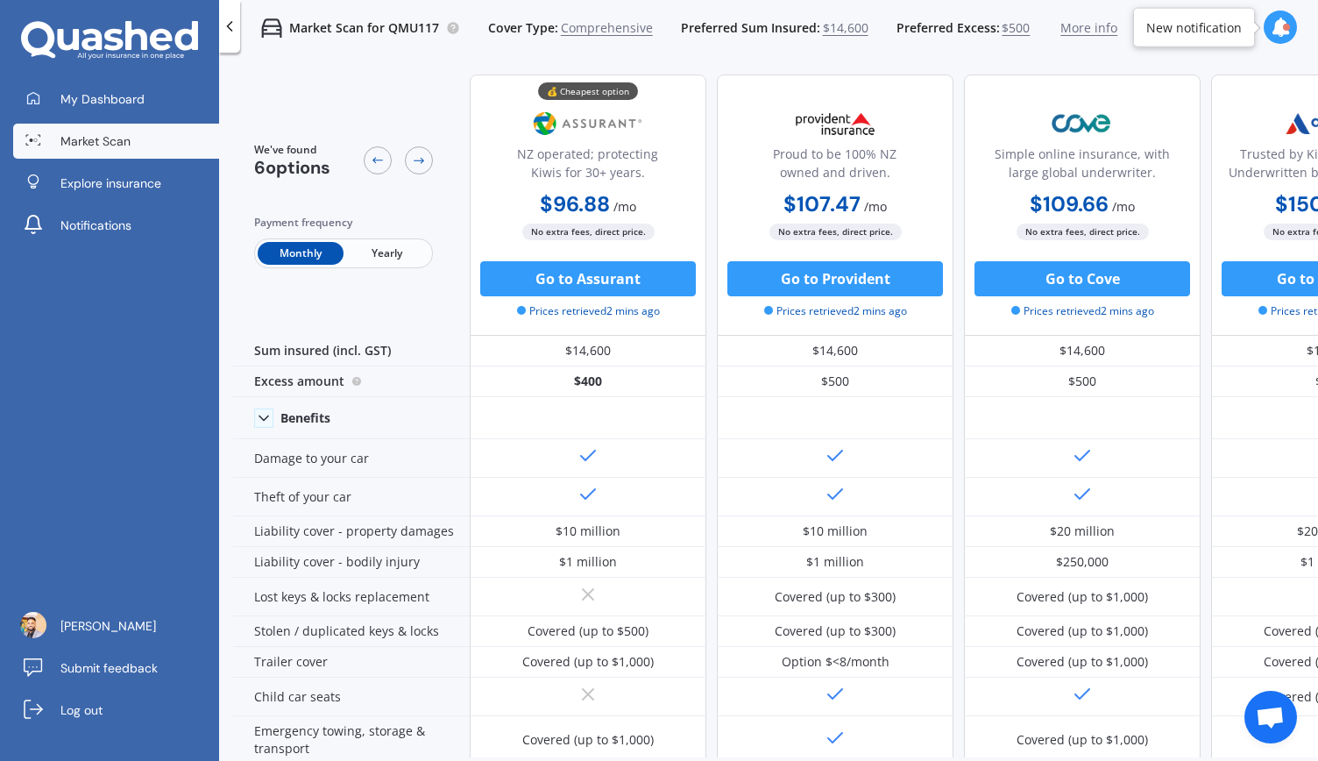
click at [237, 257] on div "We've found 6 options Payment frequency Monthly Yearly" at bounding box center [351, 205] width 237 height 261
click at [380, 252] on span "Yearly" at bounding box center [387, 253] width 86 height 23
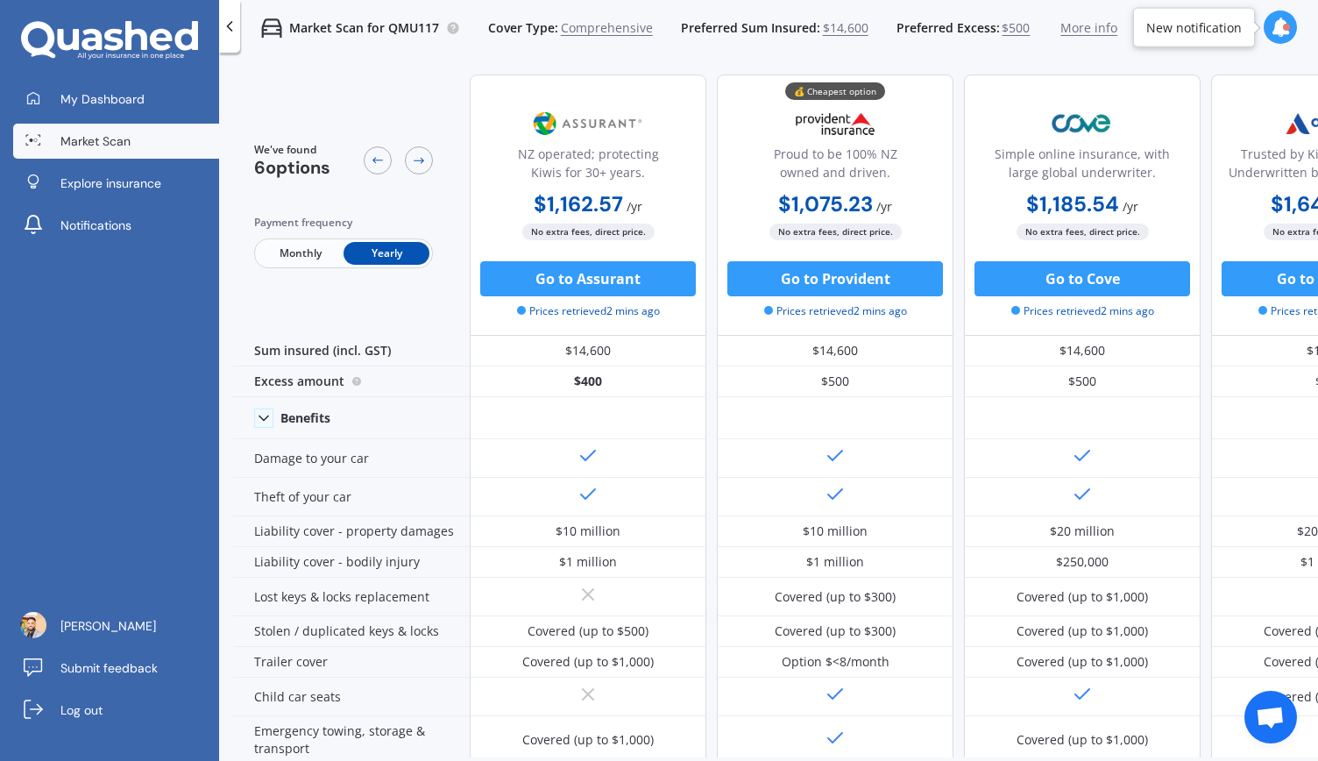
drag, startPoint x: 380, startPoint y: 252, endPoint x: 384, endPoint y: 103, distance: 149.1
click at [384, 103] on div "We've found 6 options Payment frequency Monthly Yearly" at bounding box center [351, 205] width 237 height 261
click at [640, 279] on button "Go to Assurant" at bounding box center [588, 278] width 216 height 35
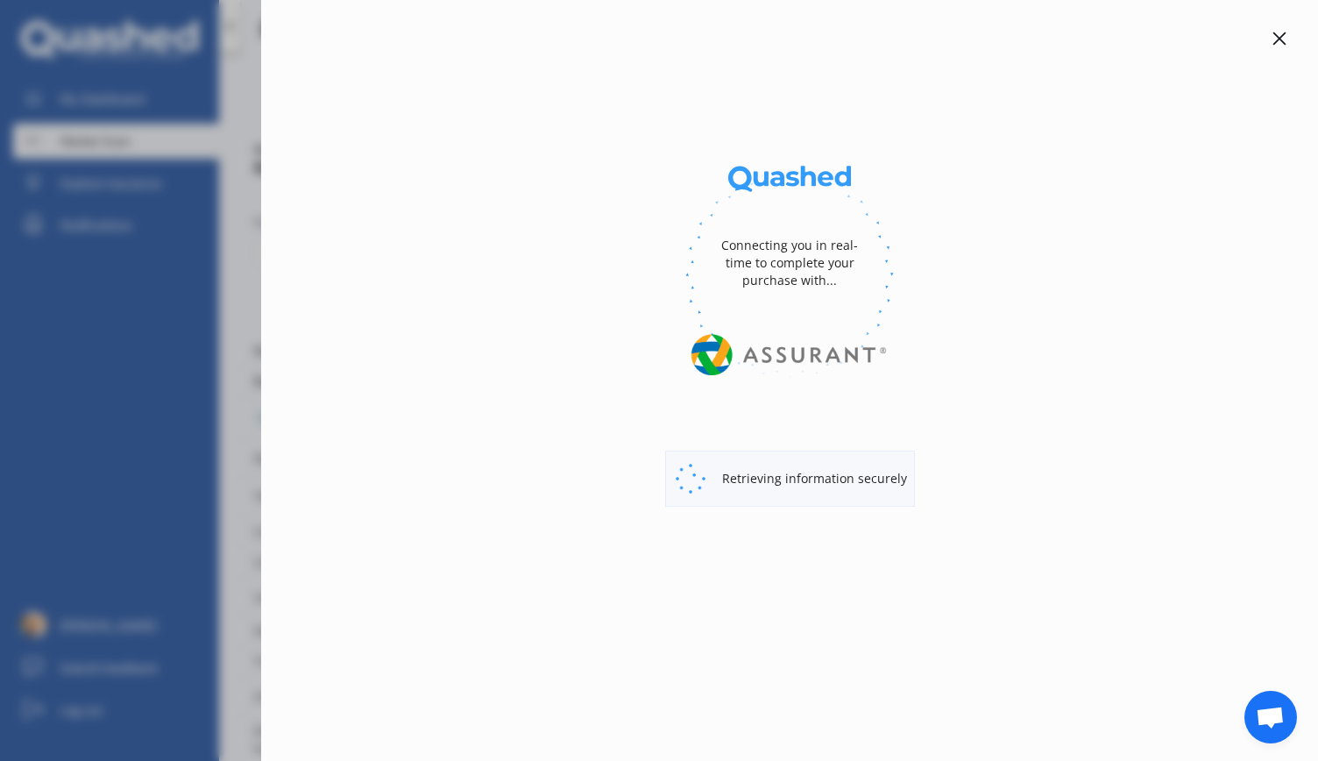
select select "Yearly"
select select "full"
select select "0"
select select "Canterbury"
select select "TOYOTA"
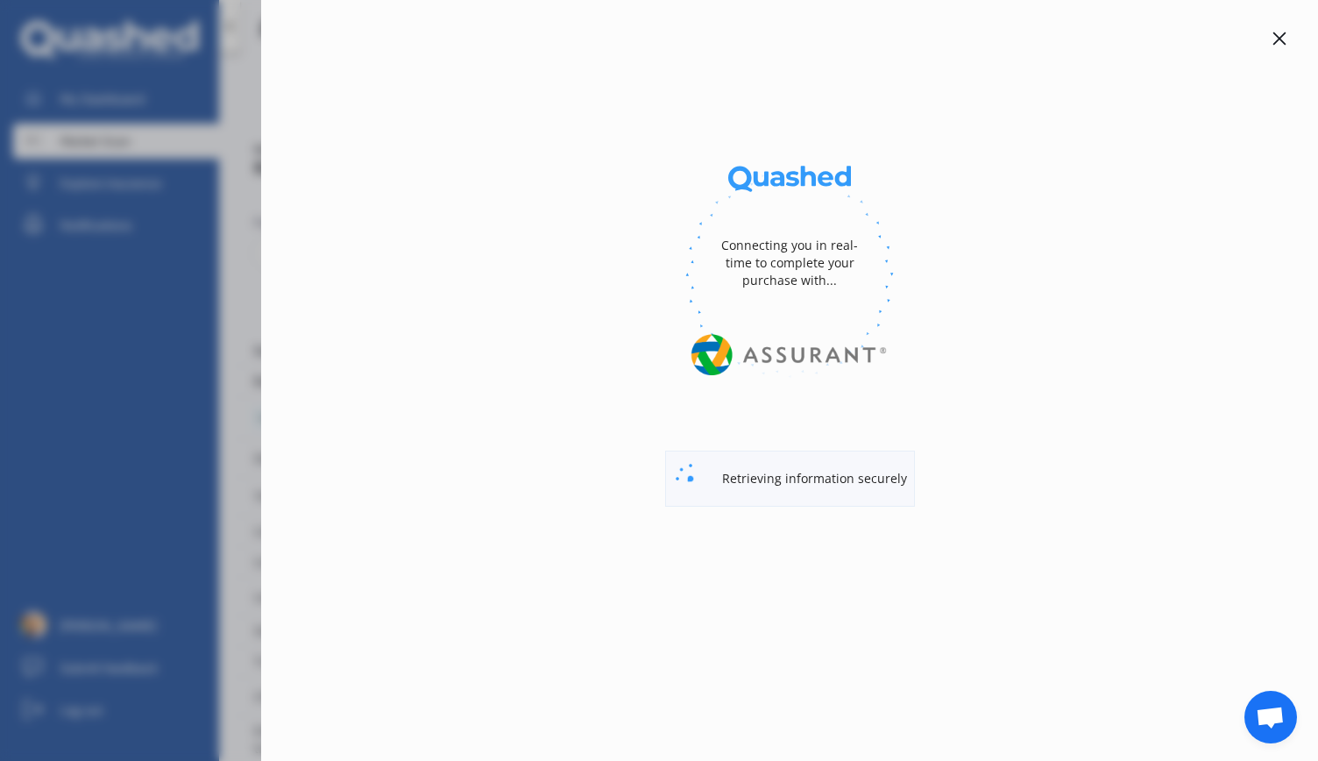
select select "AQUA"
select select "HYBRID"
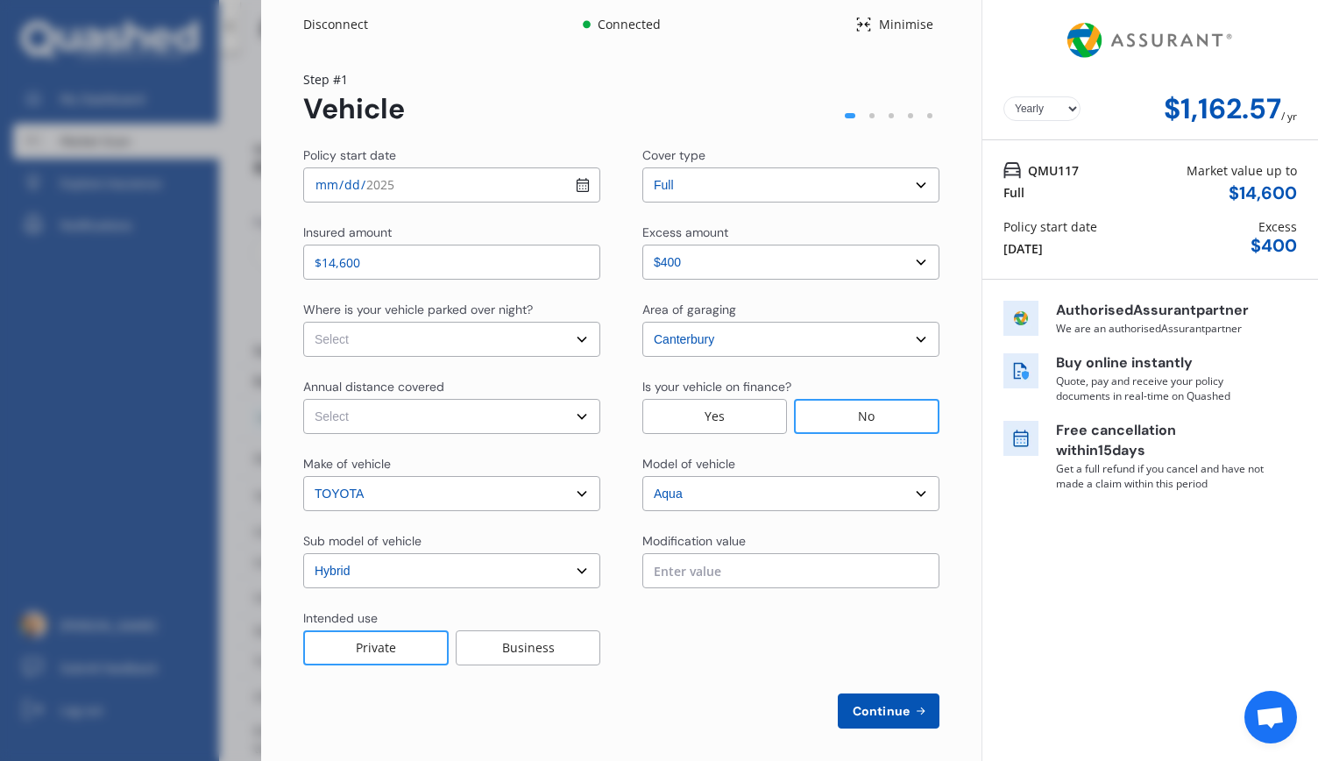
click at [252, 384] on div "Disconnect Connected Minimise Yearly Monthly $1,162.57 / yr Step # 1 Vehicle Po…" at bounding box center [659, 380] width 1318 height 761
click at [161, 202] on div "Disconnect Connected Minimise Yearly Monthly $1,162.57 / yr Step # 1 Vehicle Po…" at bounding box center [659, 380] width 1318 height 761
click at [354, 24] on div "Disconnect" at bounding box center [345, 25] width 84 height 18
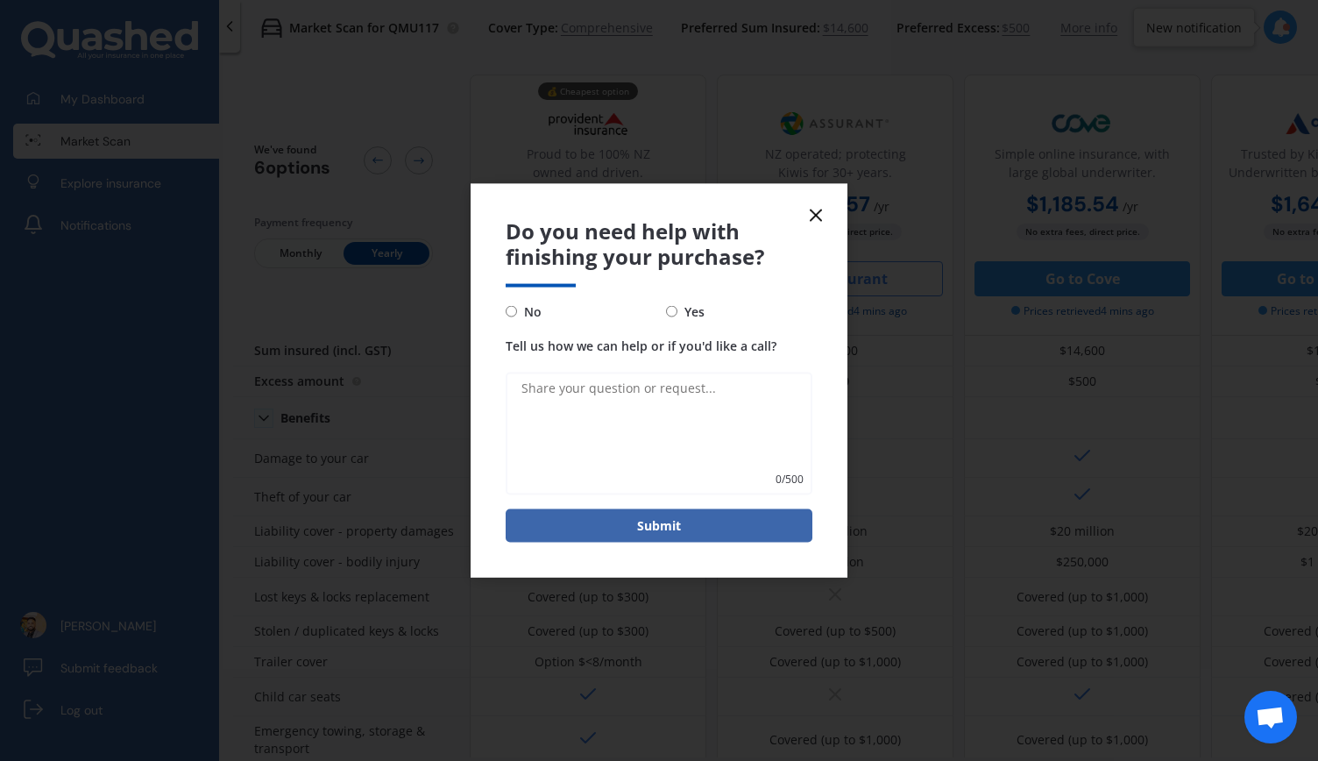
click at [826, 218] on icon at bounding box center [816, 215] width 21 height 21
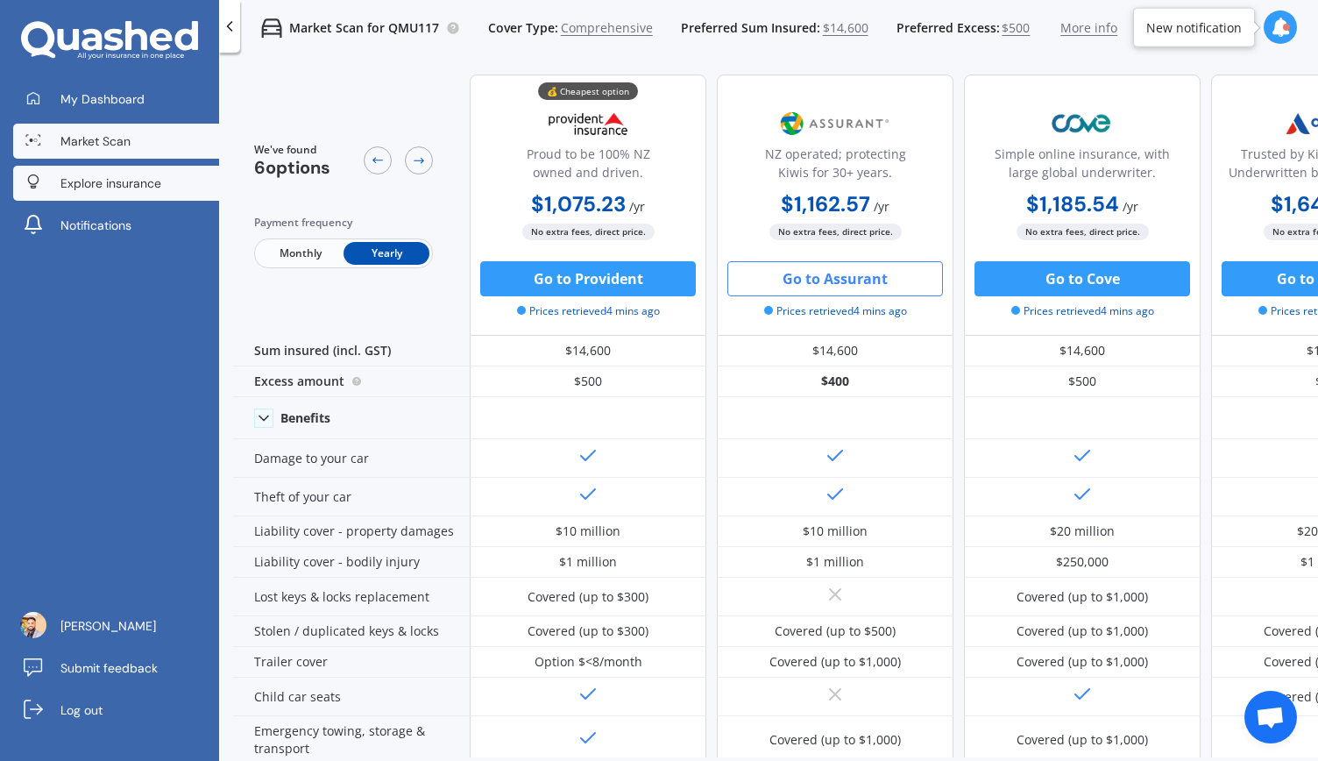
click at [119, 200] on link "Explore insurance" at bounding box center [116, 183] width 206 height 35
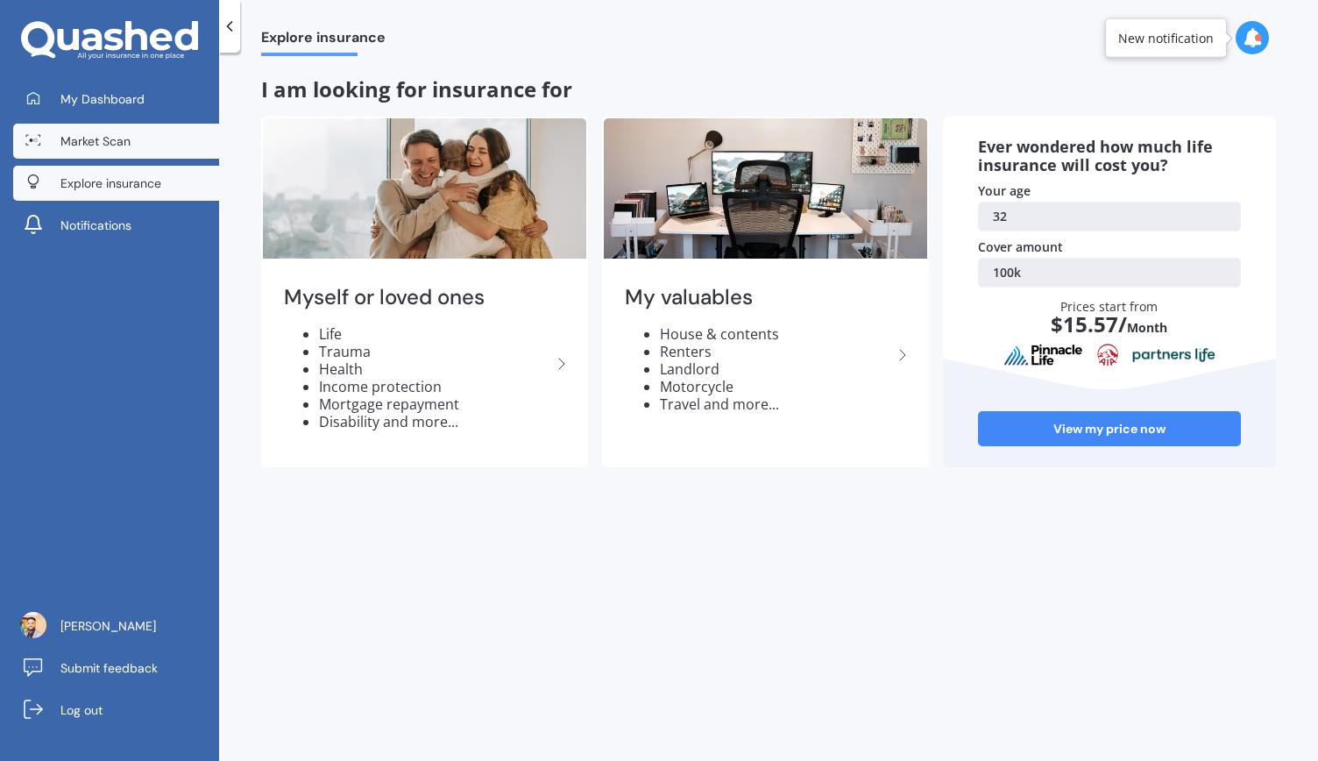
click at [130, 148] on span "Market Scan" at bounding box center [95, 141] width 70 height 18
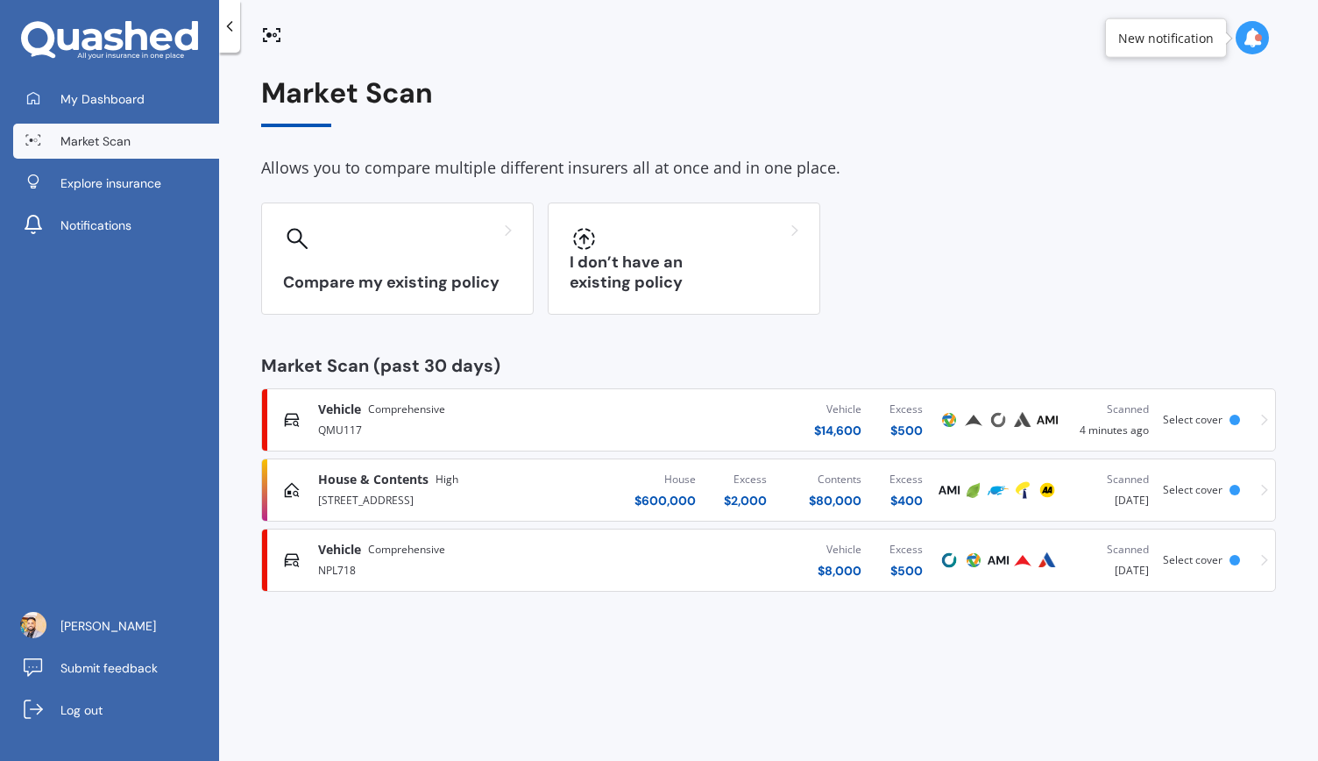
click at [607, 488] on div "House & Contents High [STREET_ADDRESS]" at bounding box center [464, 490] width 292 height 39
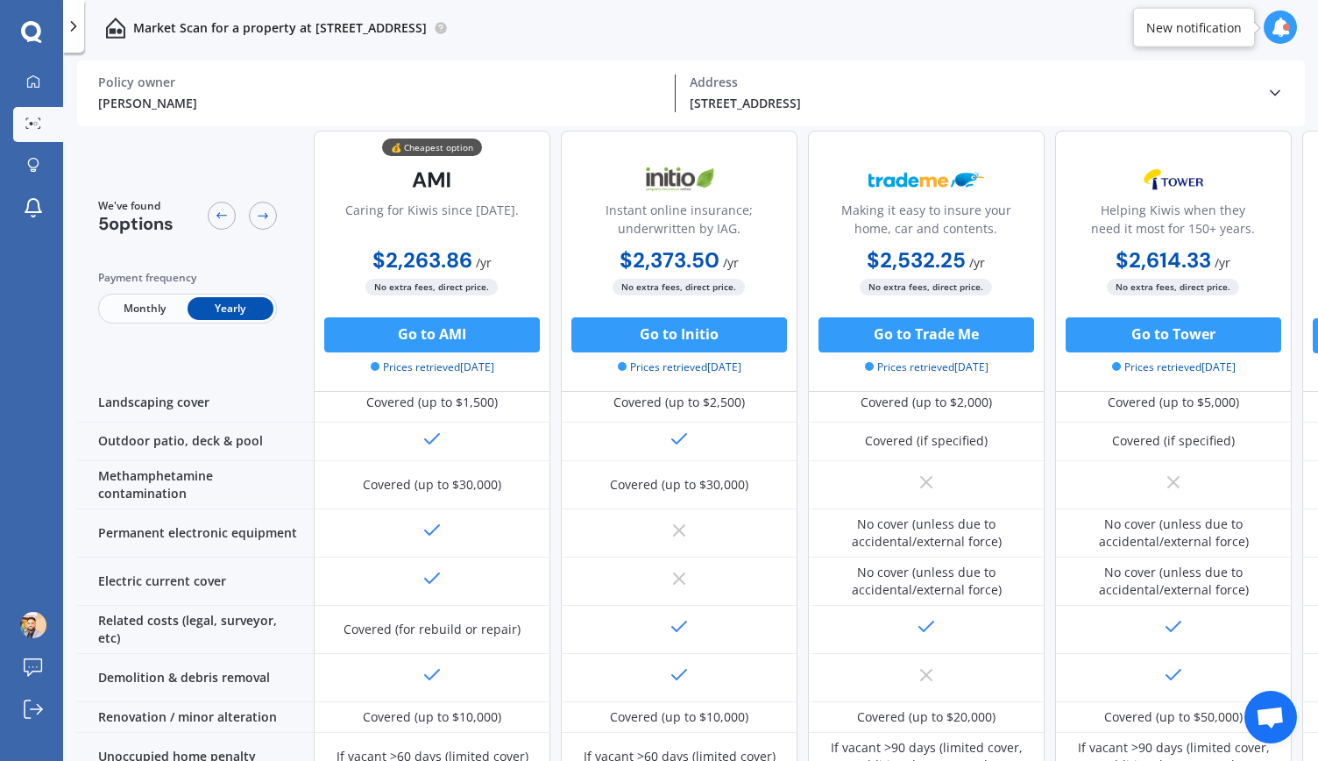
scroll to position [705, 0]
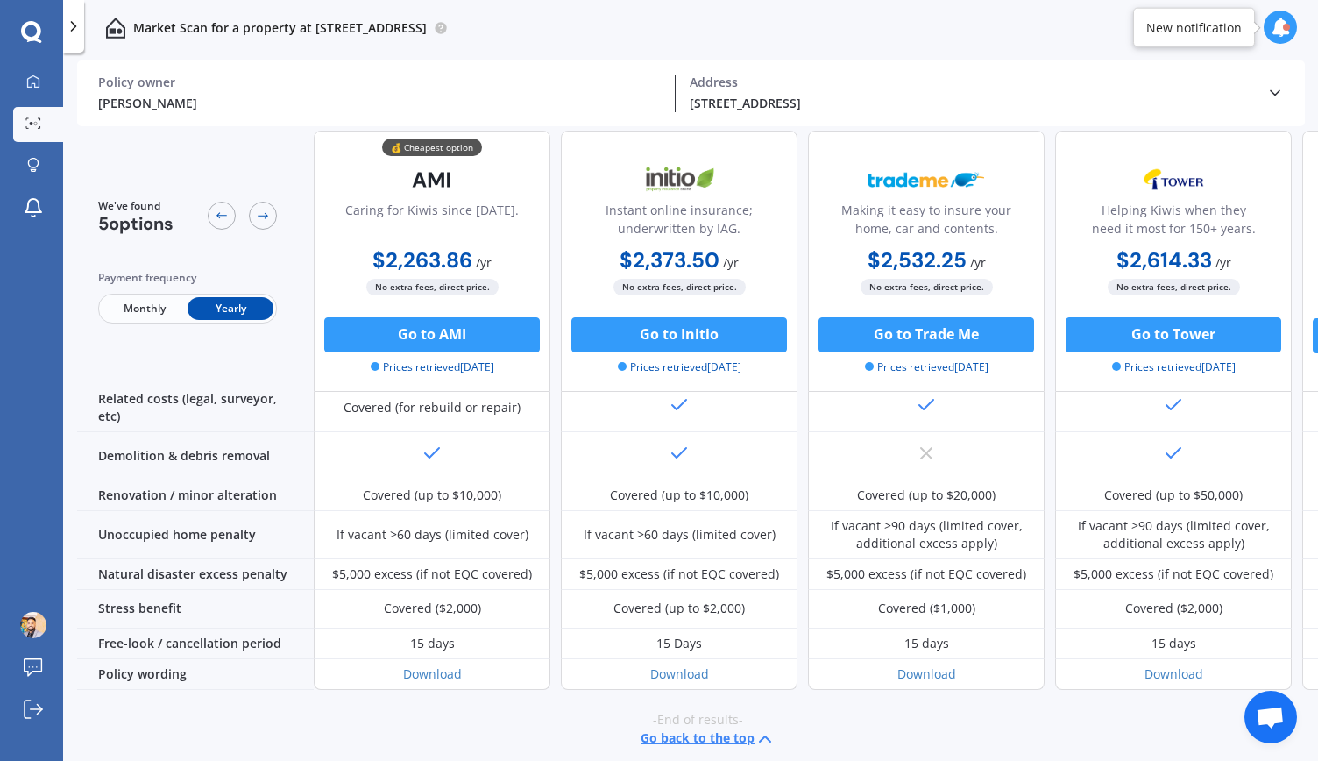
drag, startPoint x: 540, startPoint y: 224, endPoint x: 543, endPoint y: 60, distance: 163.1
click at [542, 211] on div "💰 Cheapest option Caring for Kiwis since [DATE]. $2,263.86 / yr $2,263.86 / yr …" at bounding box center [432, 261] width 237 height 261
